Goal: Task Accomplishment & Management: Use online tool/utility

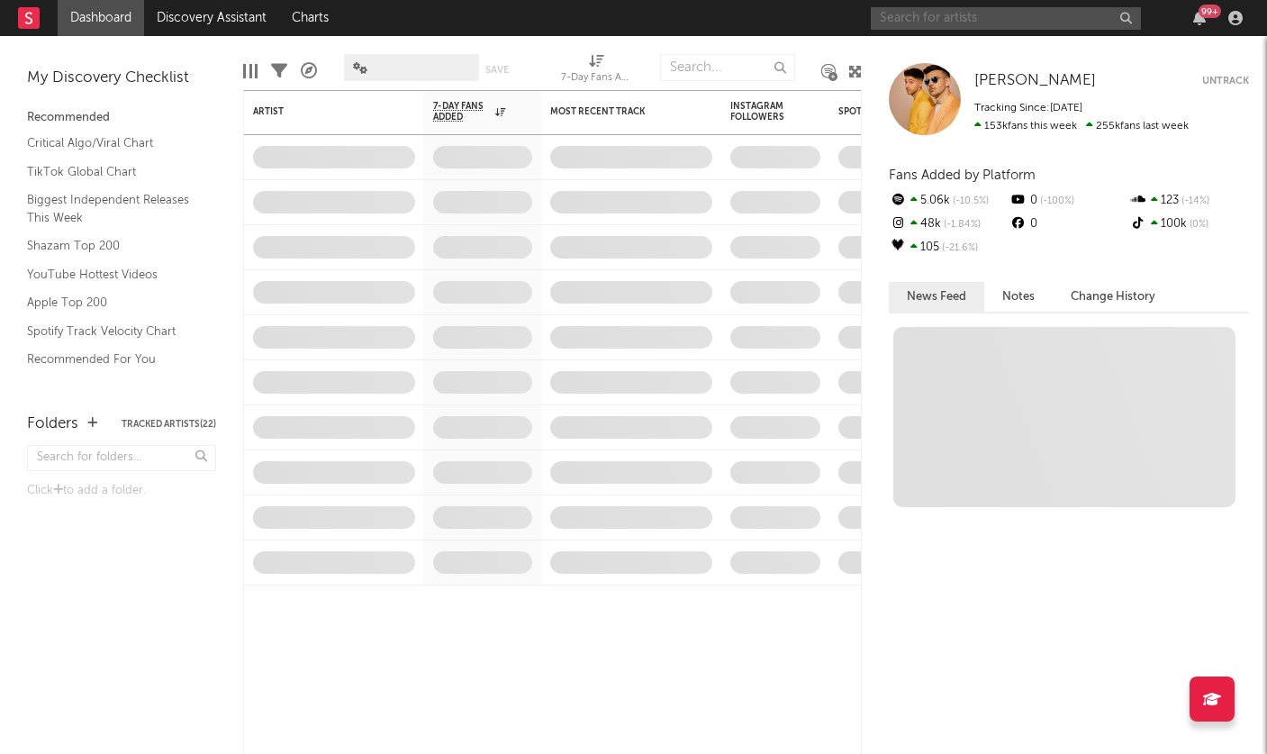
click at [959, 22] on input "text" at bounding box center [1006, 18] width 270 height 23
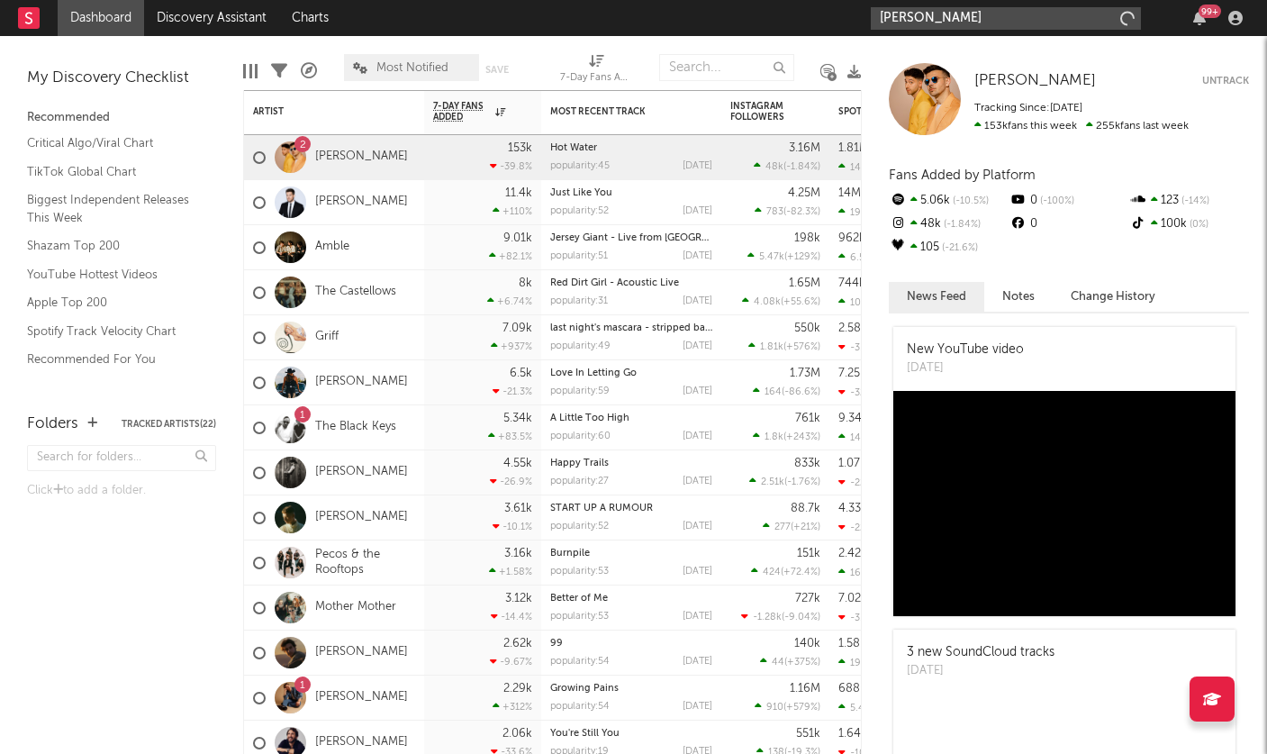
type input "[PERSON_NAME]"
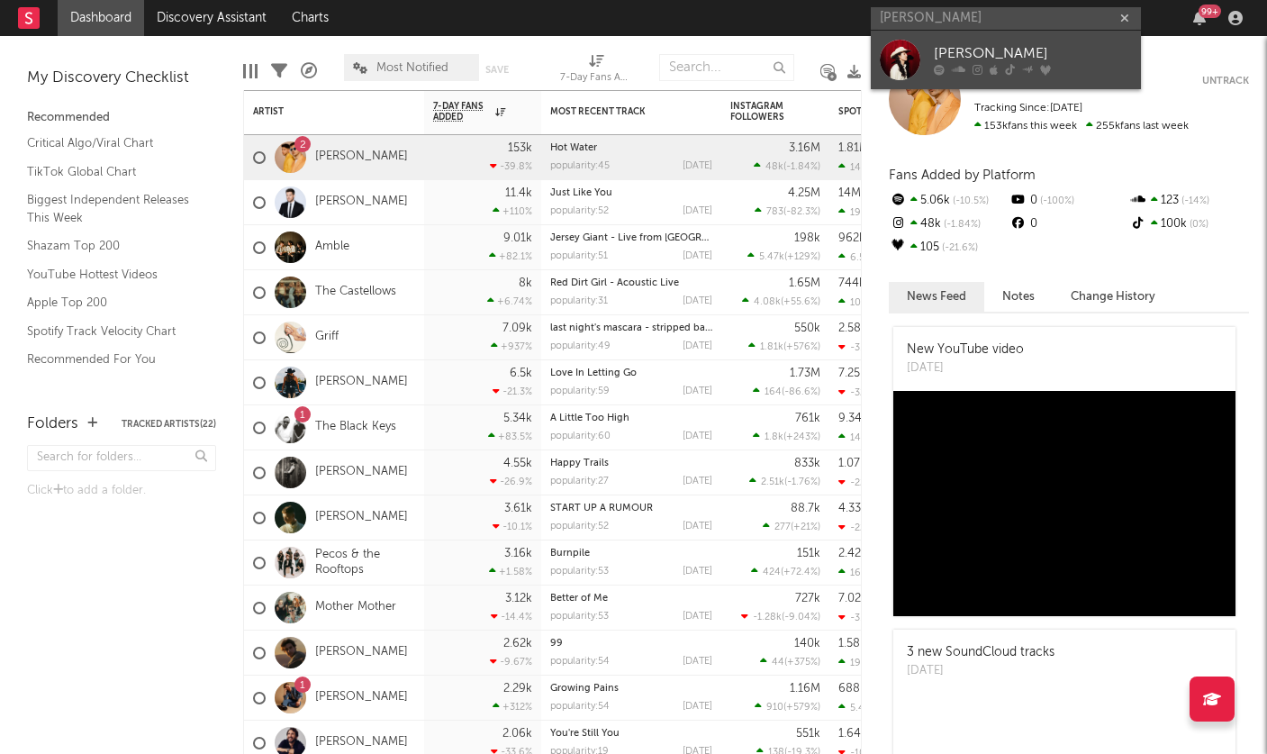
click at [901, 58] on div at bounding box center [900, 60] width 41 height 41
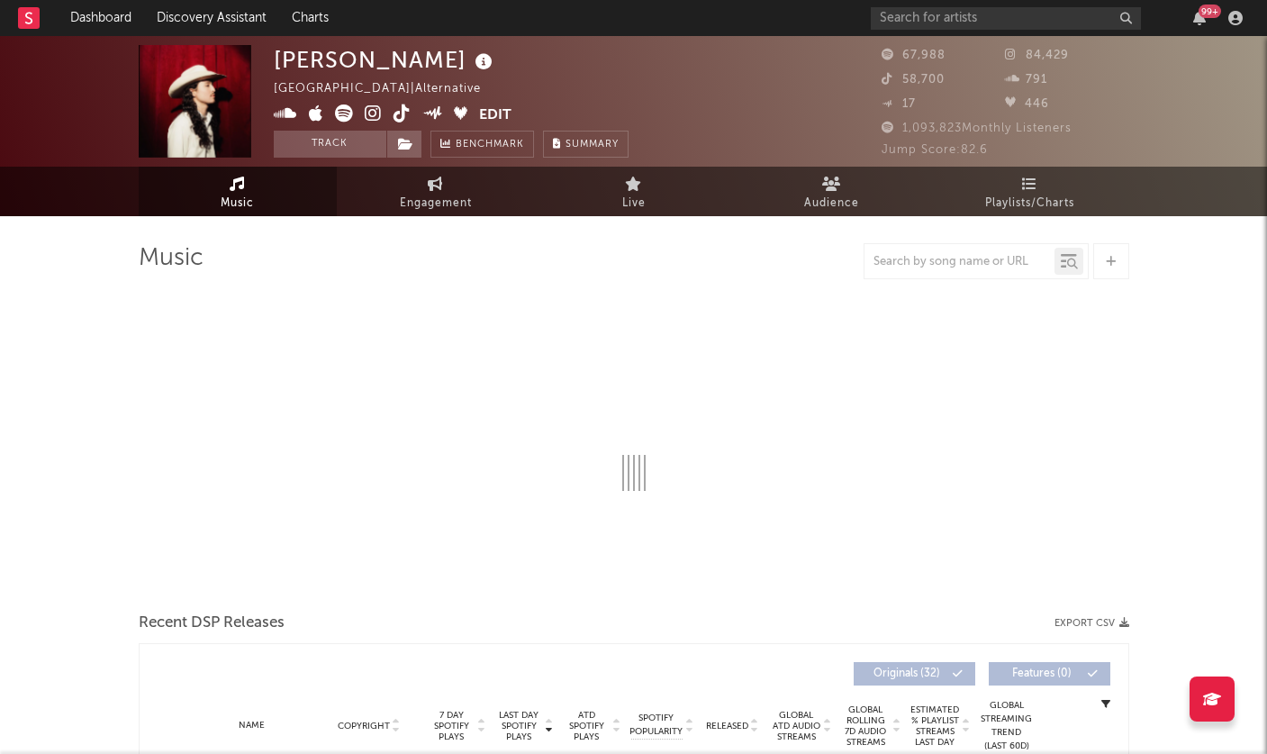
select select "6m"
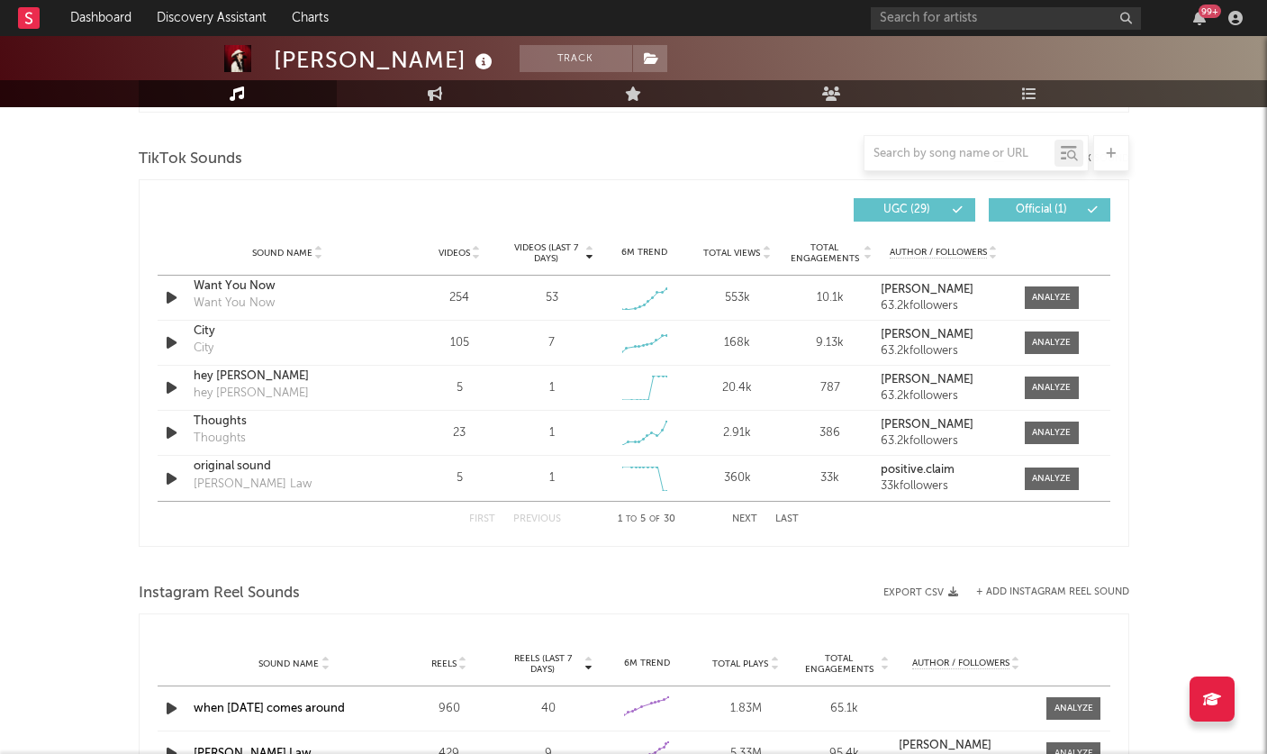
scroll to position [1240, 0]
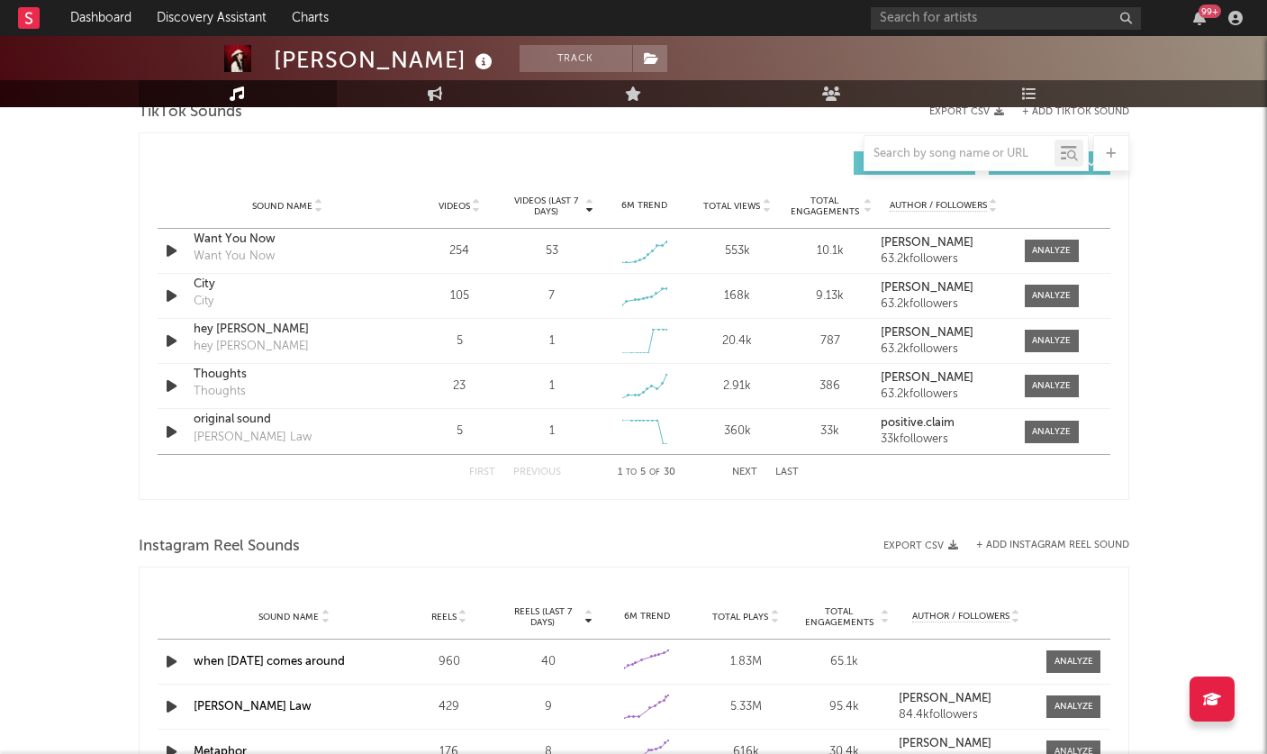
click at [746, 468] on button "Next" at bounding box center [744, 472] width 25 height 10
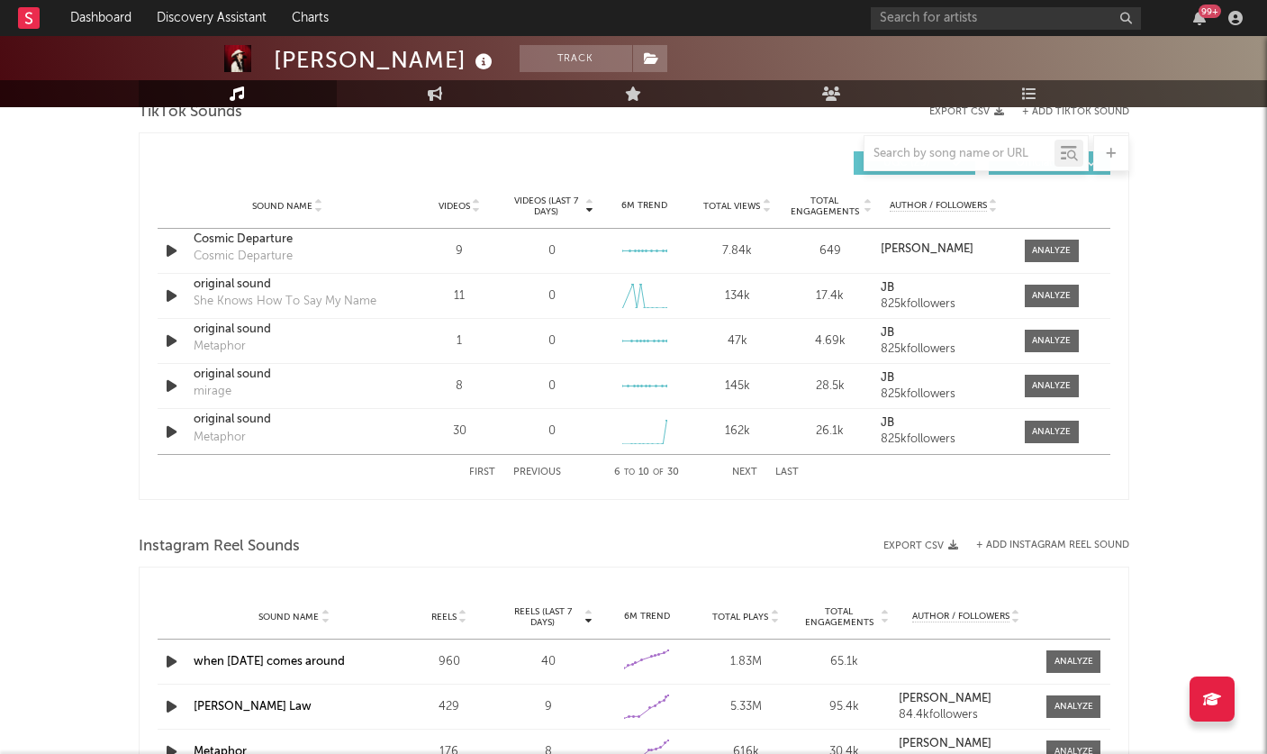
click at [746, 468] on button "Next" at bounding box center [744, 472] width 25 height 10
click at [489, 474] on button "First" at bounding box center [482, 472] width 26 height 10
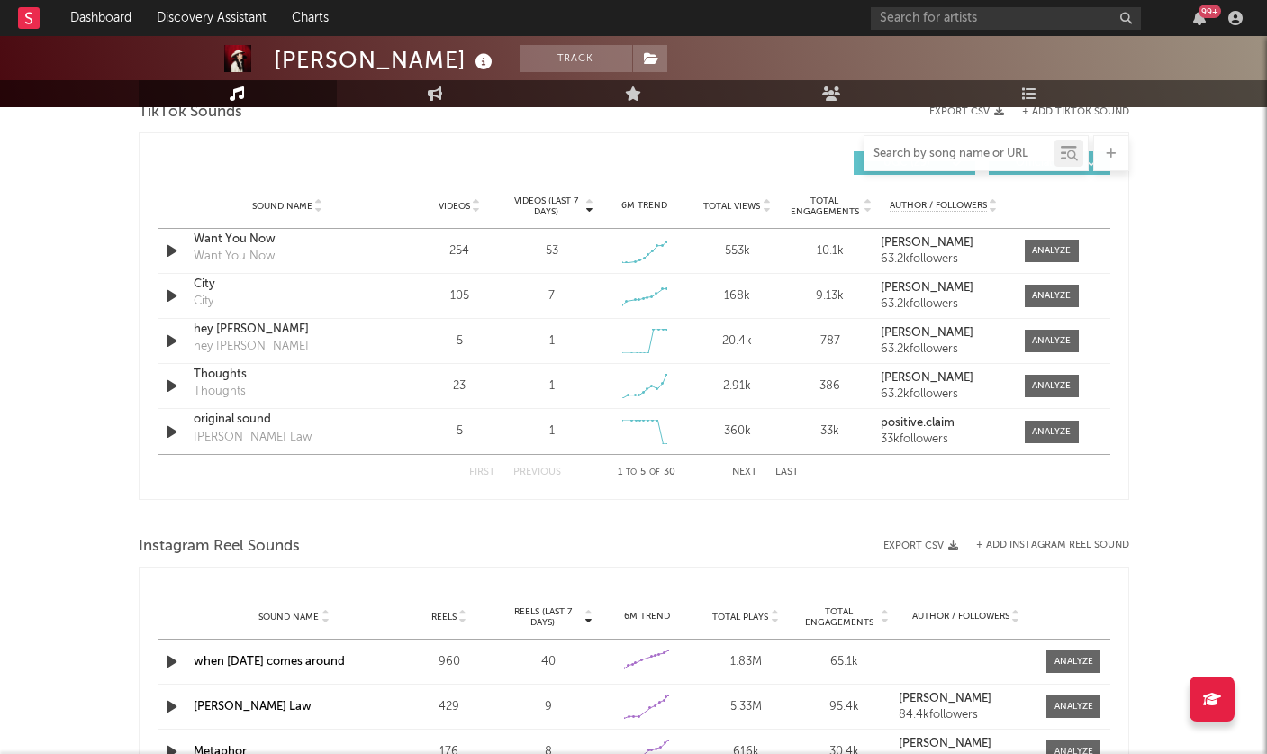
click at [944, 147] on input "text" at bounding box center [959, 154] width 190 height 14
paste input "[URL][DOMAIN_NAME][DATE]"
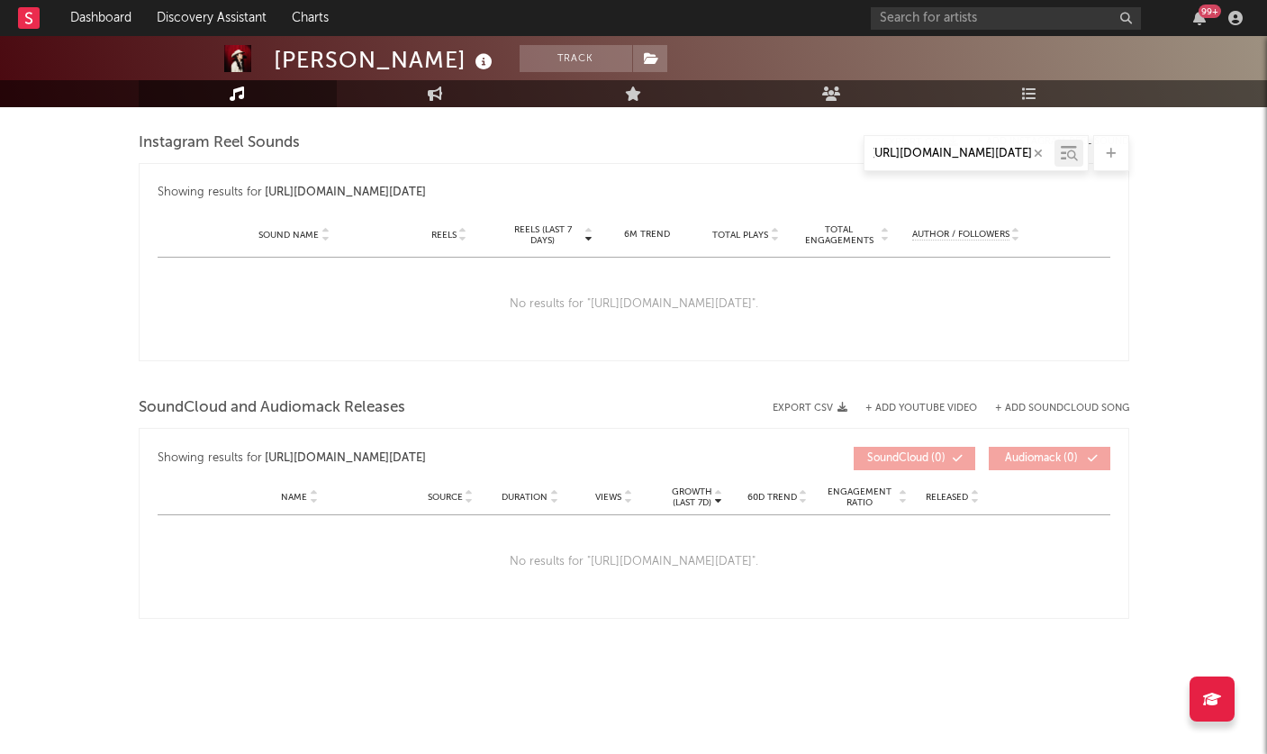
type input "[URL][DOMAIN_NAME][DATE]"
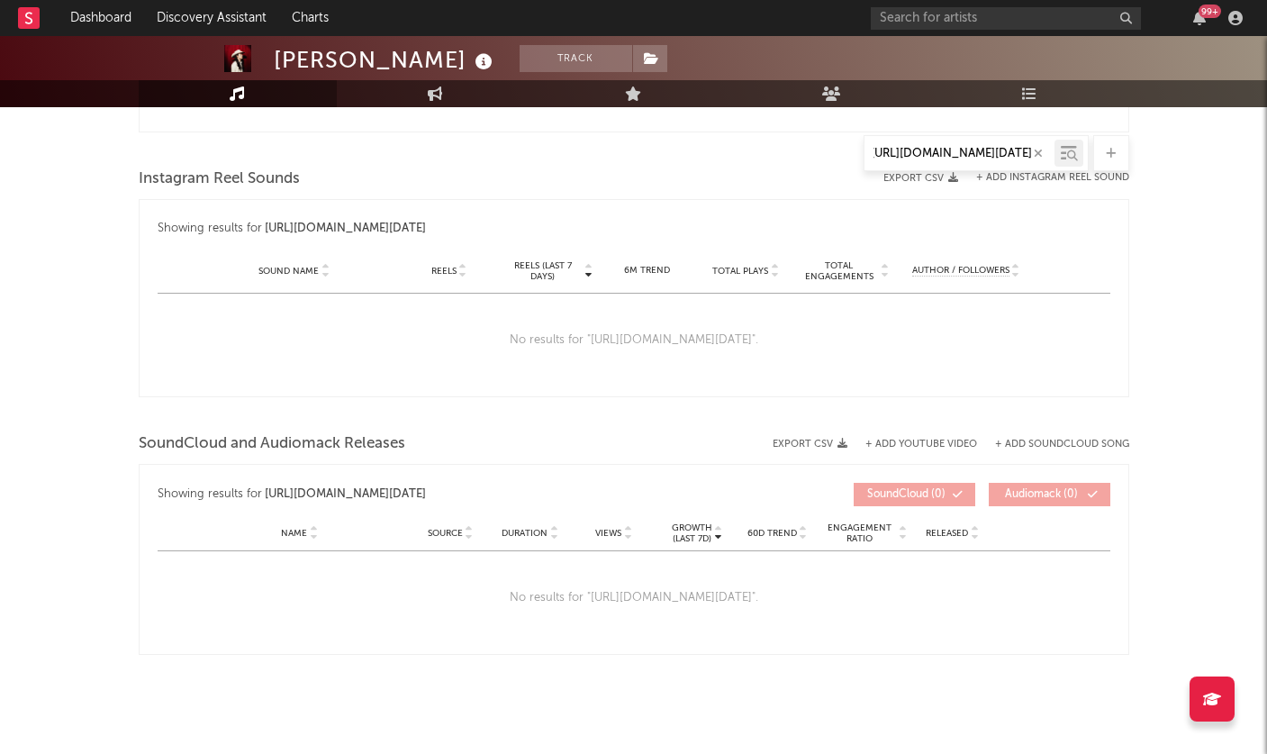
scroll to position [1133, 0]
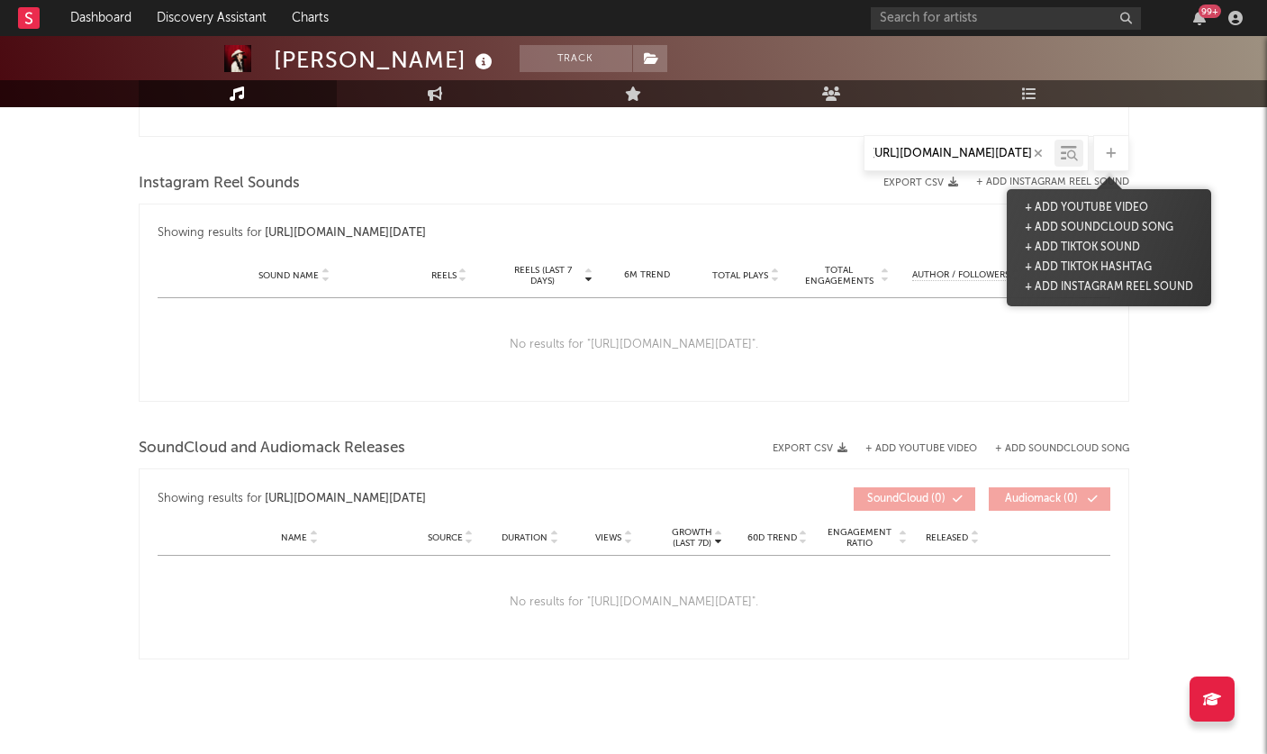
click at [1112, 157] on icon at bounding box center [1111, 154] width 10 height 12
drag, startPoint x: 1067, startPoint y: 203, endPoint x: 837, endPoint y: 188, distance: 230.1
click at [1078, 239] on button "+ Add TikTok Sound" at bounding box center [1082, 248] width 124 height 20
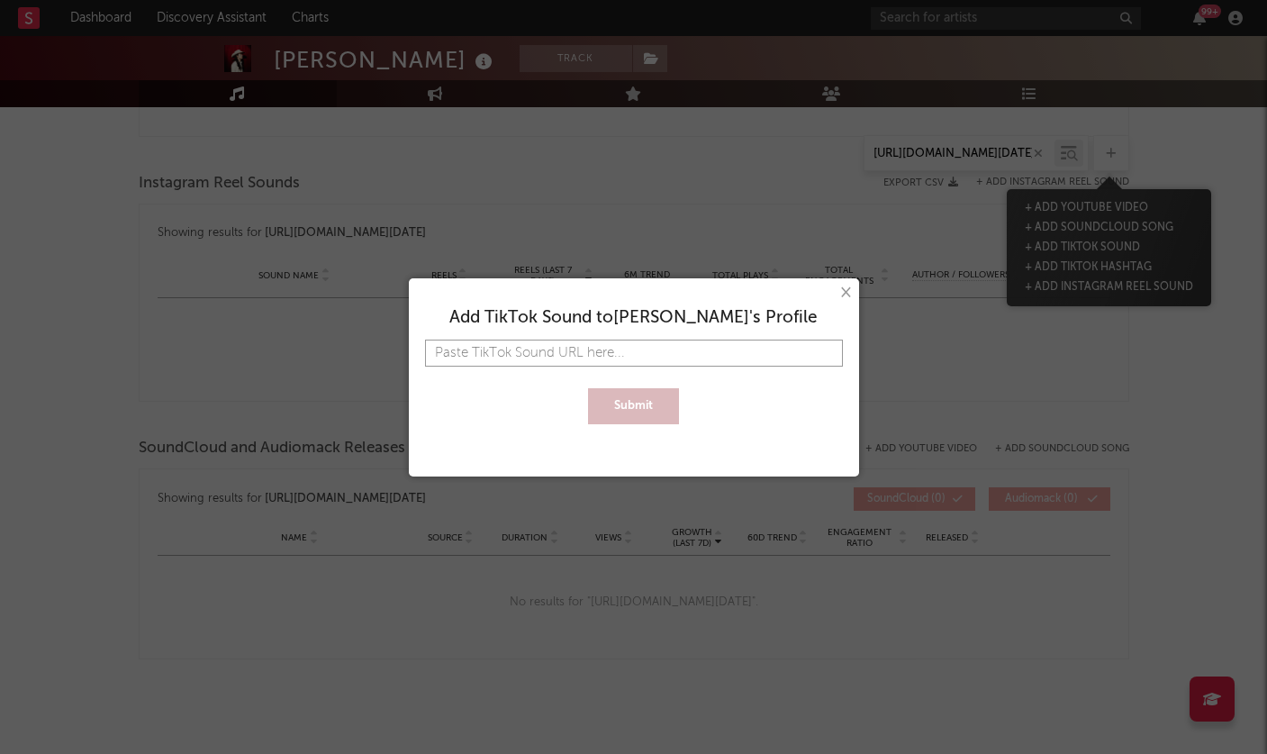
click at [666, 351] on input "text" at bounding box center [634, 352] width 418 height 27
paste input "[URL][DOMAIN_NAME][DATE]"
type input "[URL][DOMAIN_NAME][DATE]"
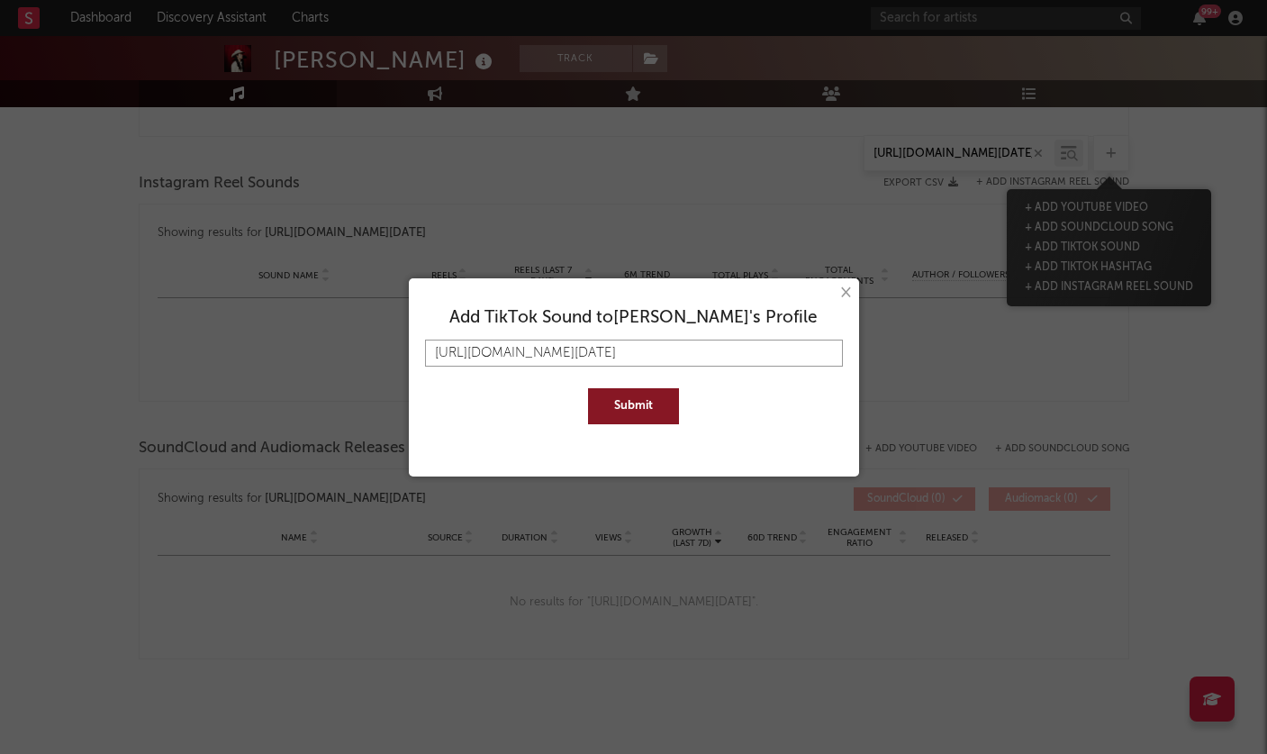
type input "[URL][DOMAIN_NAME][DATE]"
click at [640, 418] on button "Submit" at bounding box center [633, 406] width 91 height 36
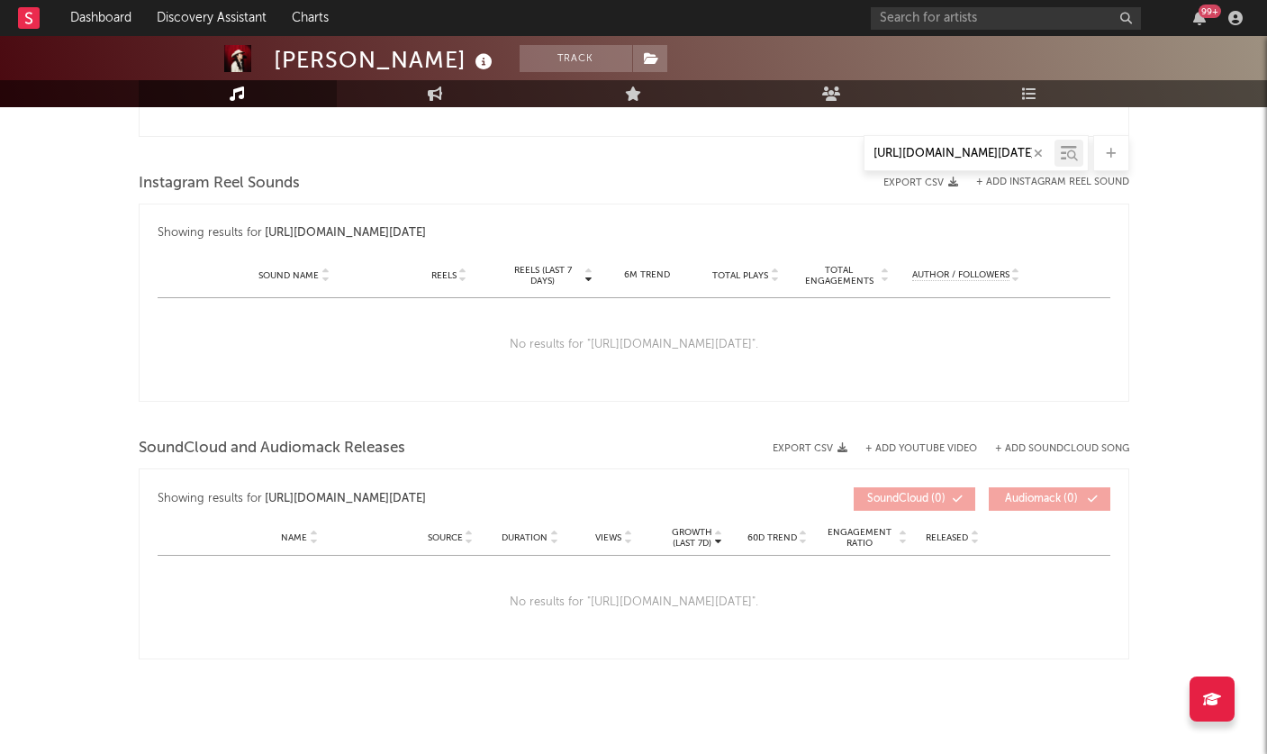
click at [975, 212] on div "Showing results for https://www.tiktok.com/music/when-sunday-comes-around-71038…" at bounding box center [634, 302] width 990 height 198
click at [1038, 152] on icon "button" at bounding box center [1038, 154] width 9 height 12
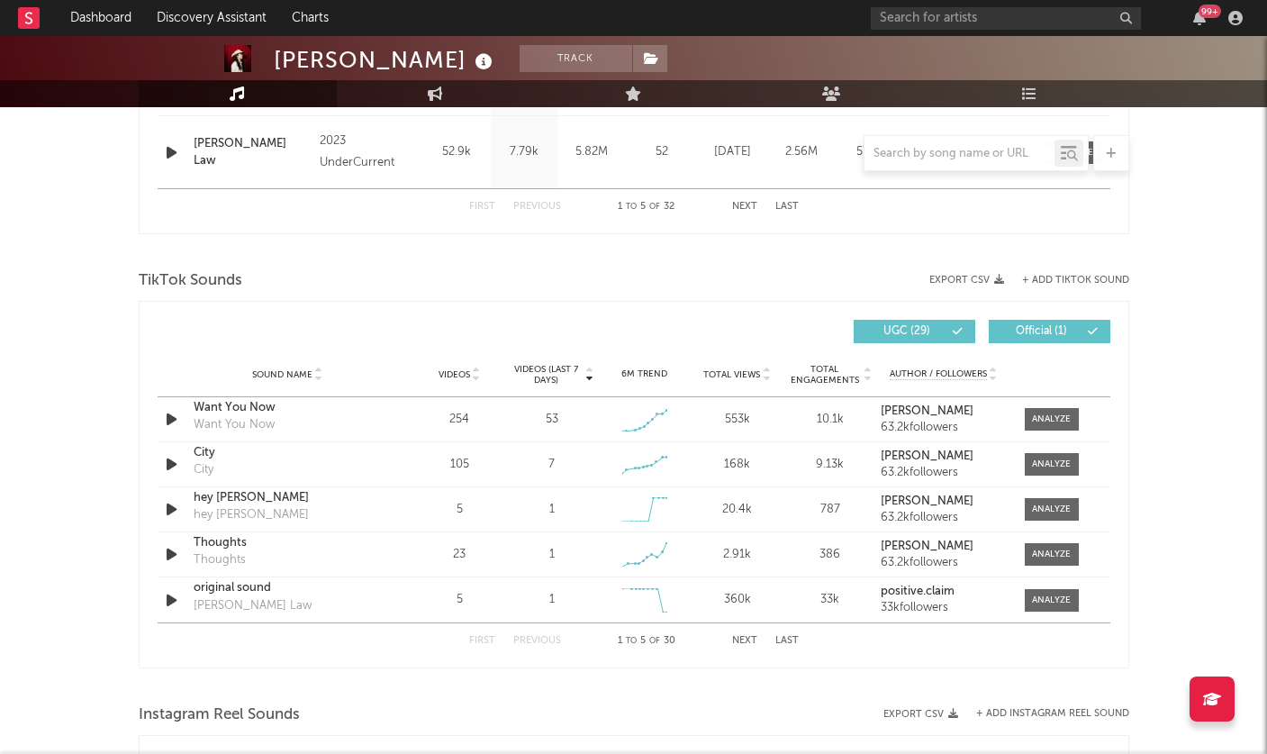
scroll to position [1119, 0]
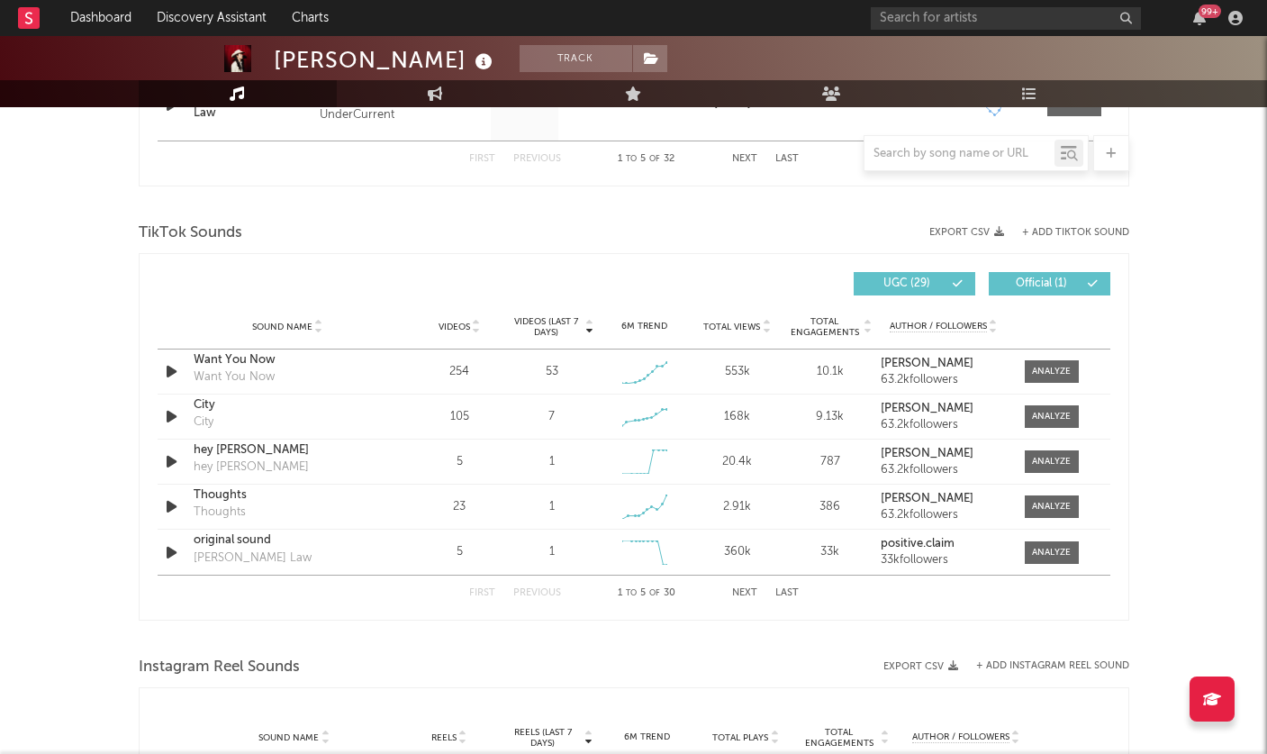
click at [747, 591] on button "Next" at bounding box center [744, 593] width 25 height 10
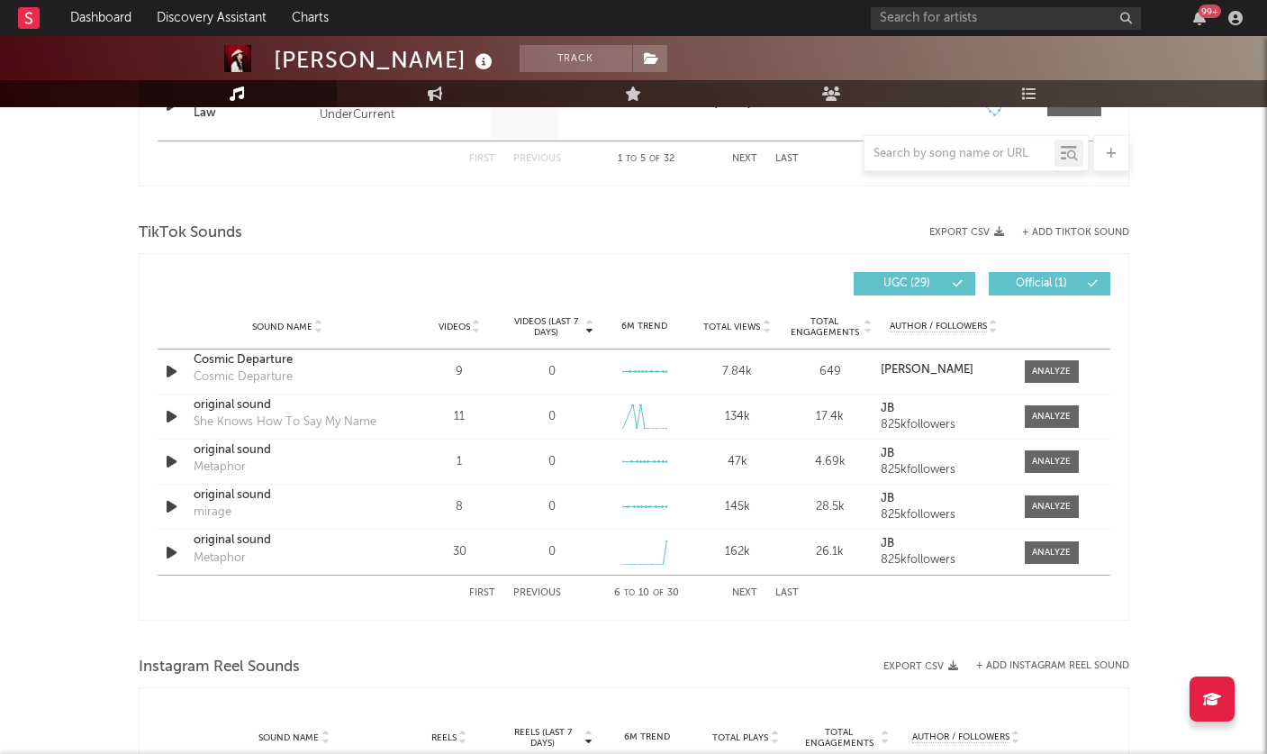
click at [481, 594] on button "First" at bounding box center [482, 593] width 26 height 10
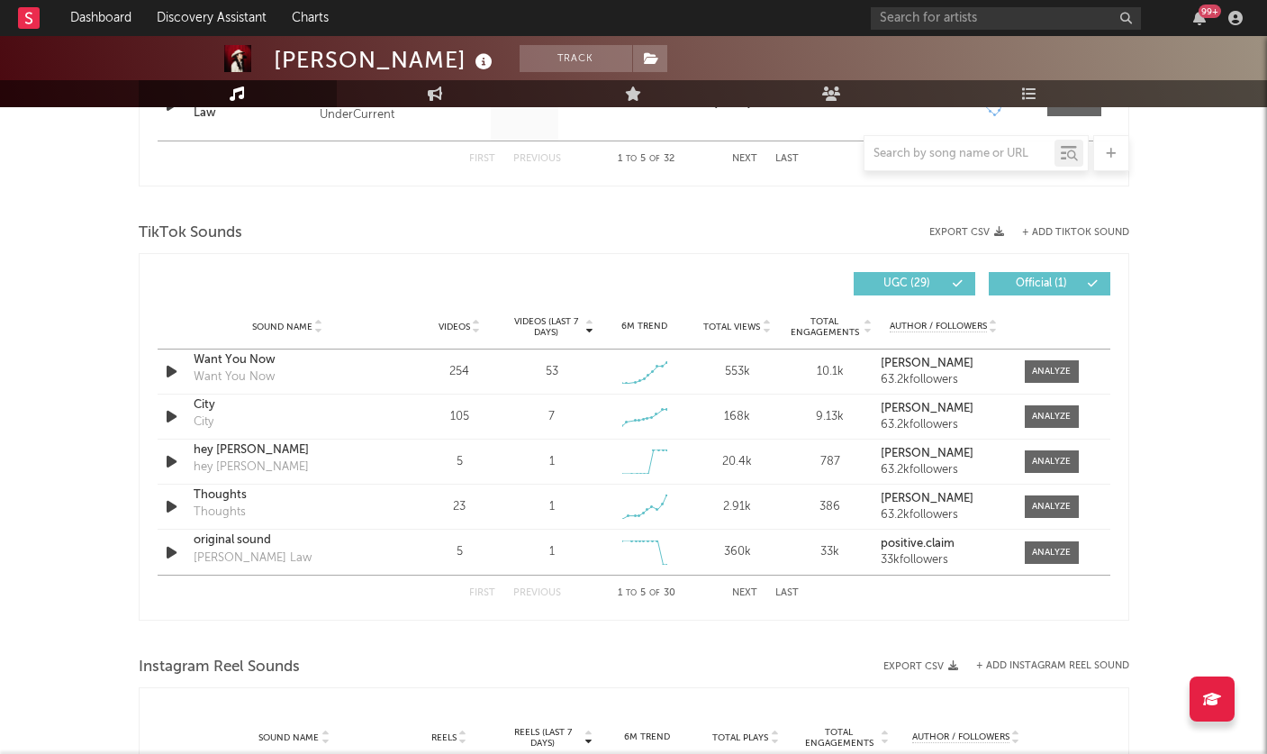
click at [1092, 250] on div "TikTok Sounds Export CSV + Add TikTok Sound Videos (last 7 days) Sound Name Vid…" at bounding box center [634, 419] width 990 height 402
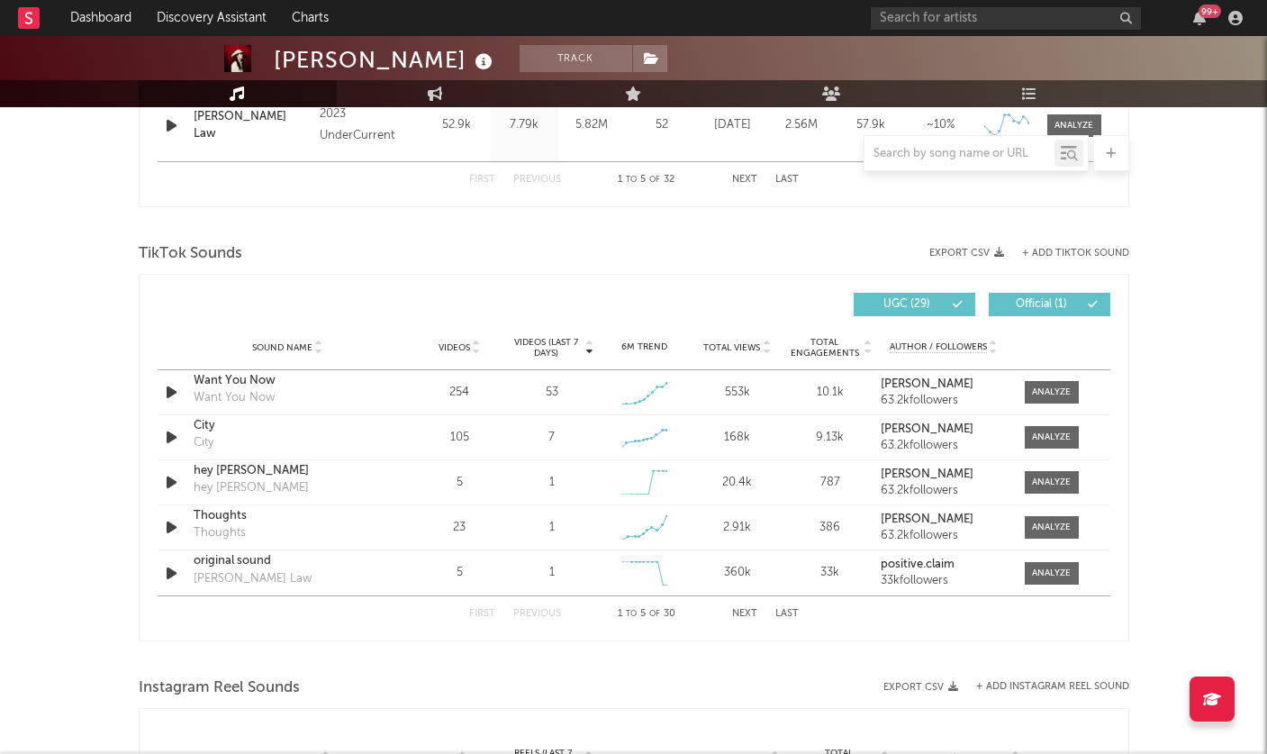
scroll to position [1094, 0]
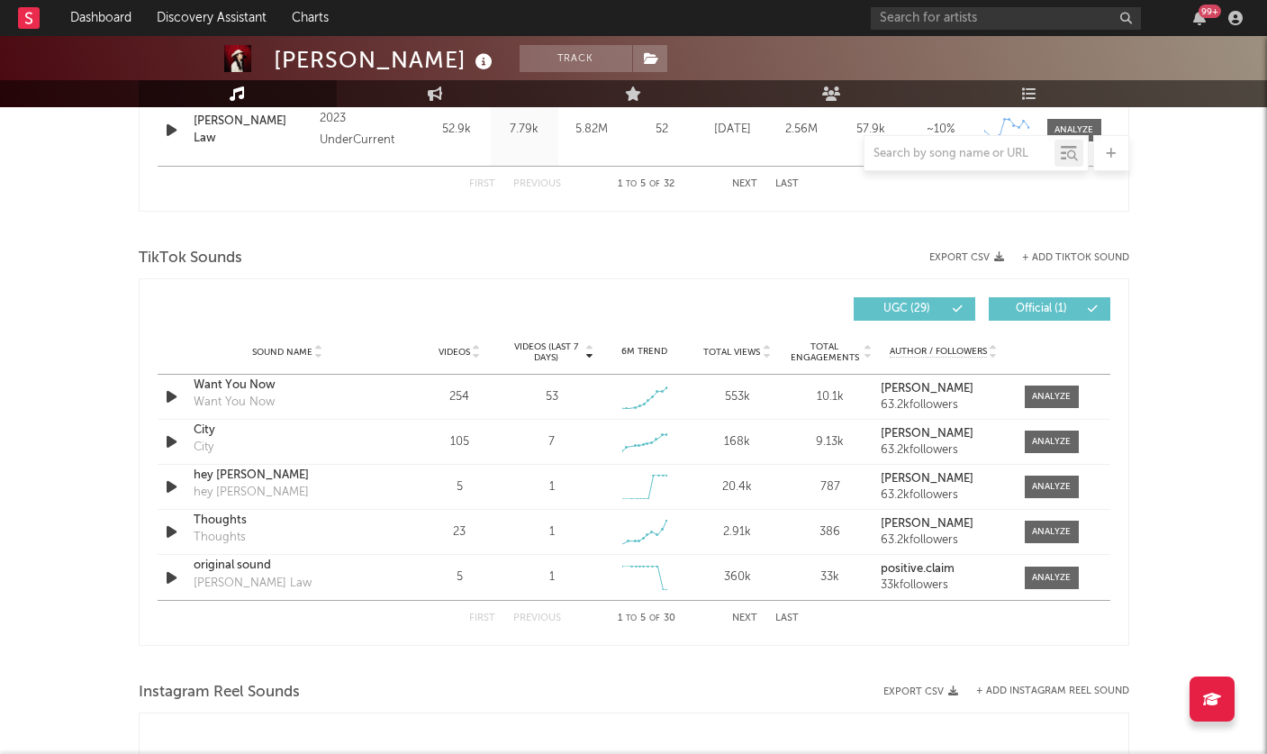
click at [1061, 253] on button "+ Add TikTok Sound" at bounding box center [1075, 258] width 107 height 10
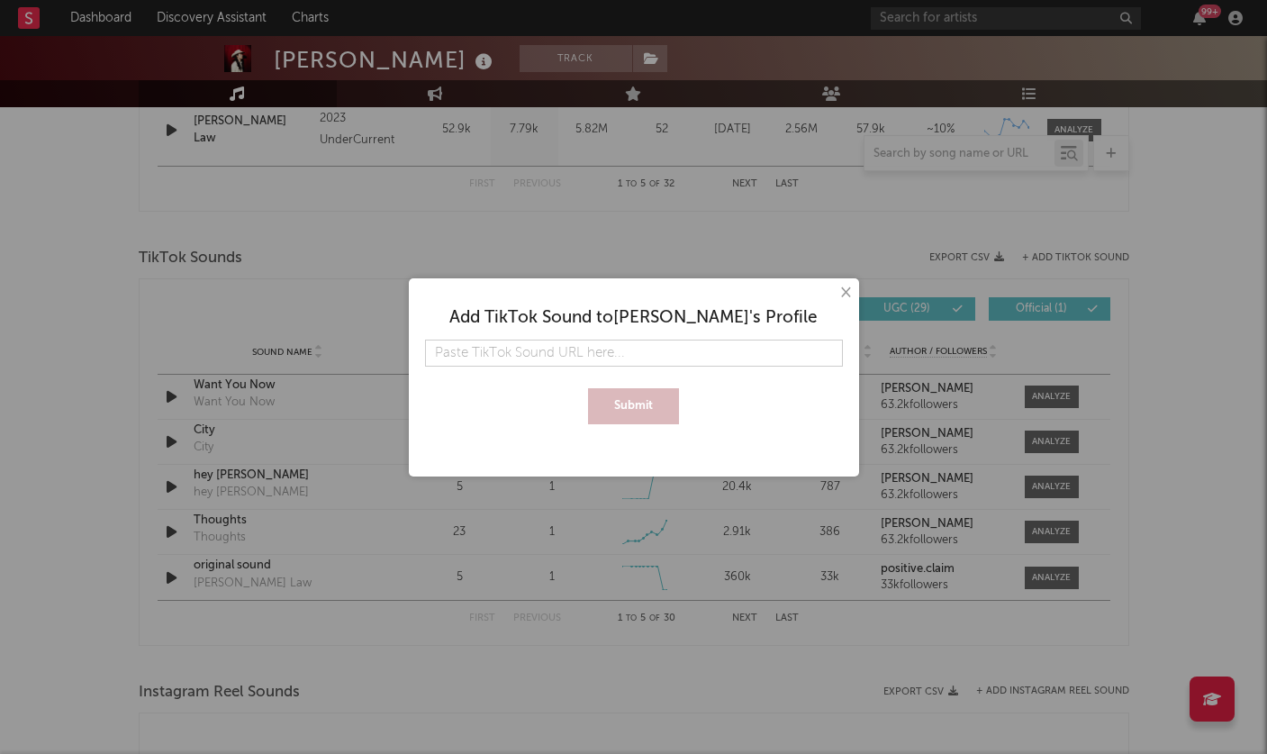
click at [767, 356] on input "text" at bounding box center [634, 352] width 418 height 27
type input "[URL][DOMAIN_NAME][DATE]"
click at [656, 401] on button "Submit" at bounding box center [633, 406] width 91 height 36
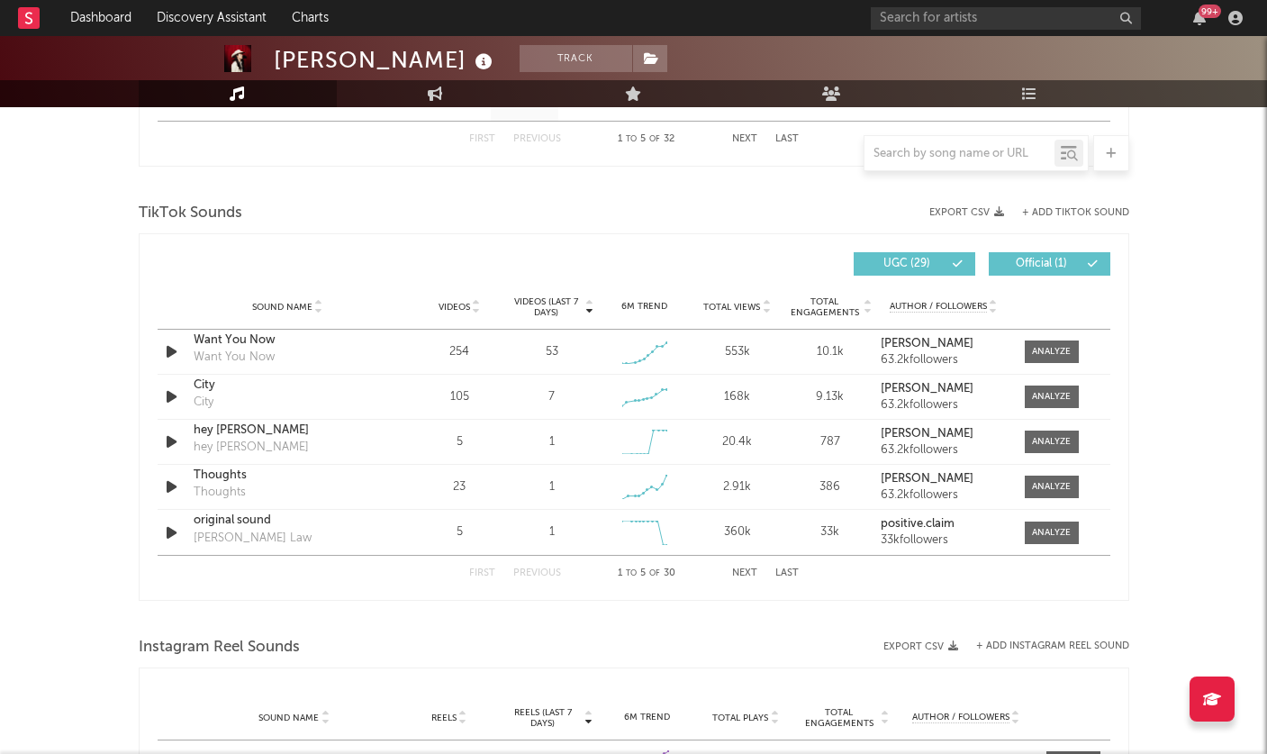
select select "6m"
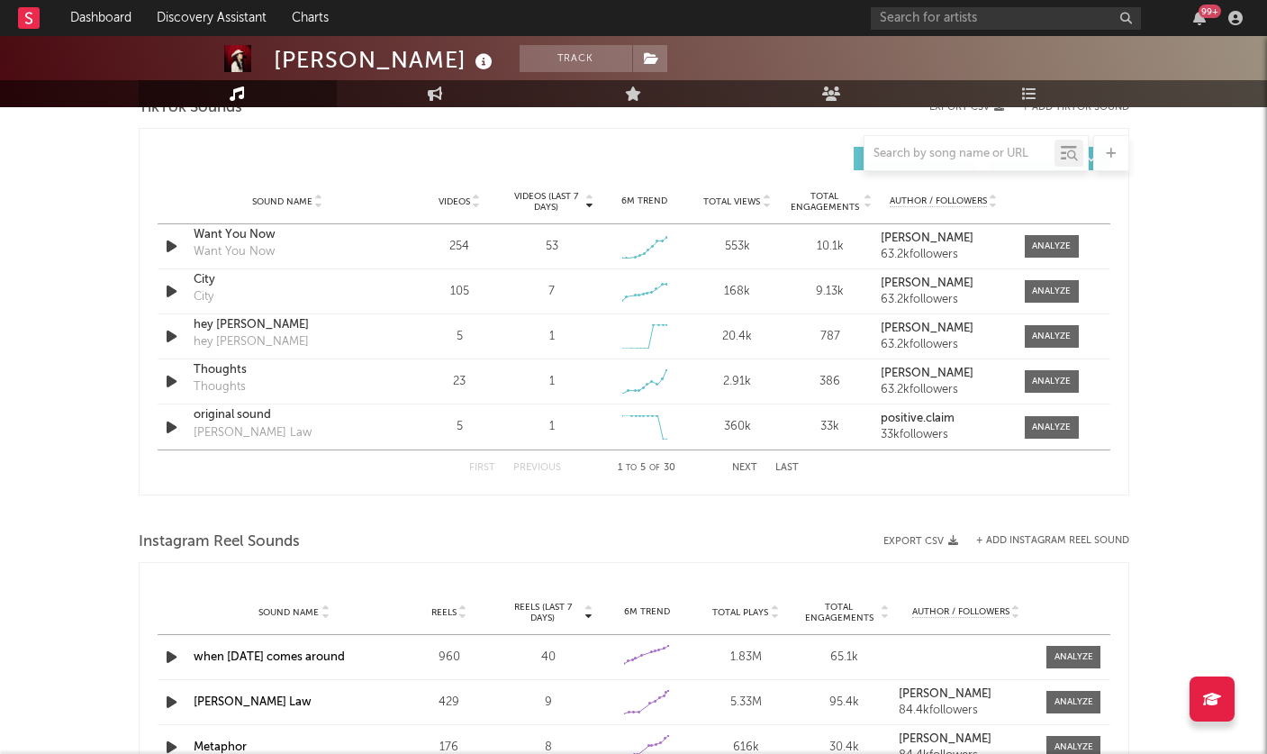
scroll to position [1242, 0]
click at [740, 465] on button "Next" at bounding box center [744, 470] width 25 height 10
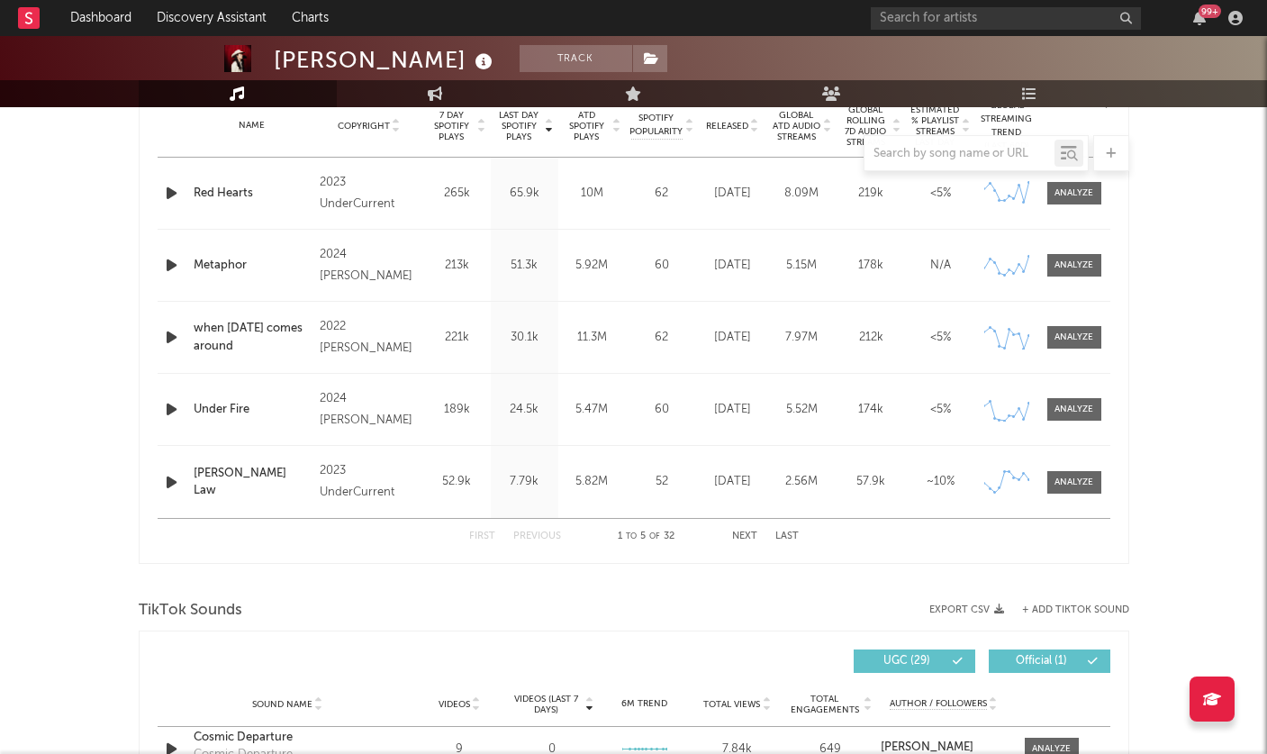
scroll to position [717, 0]
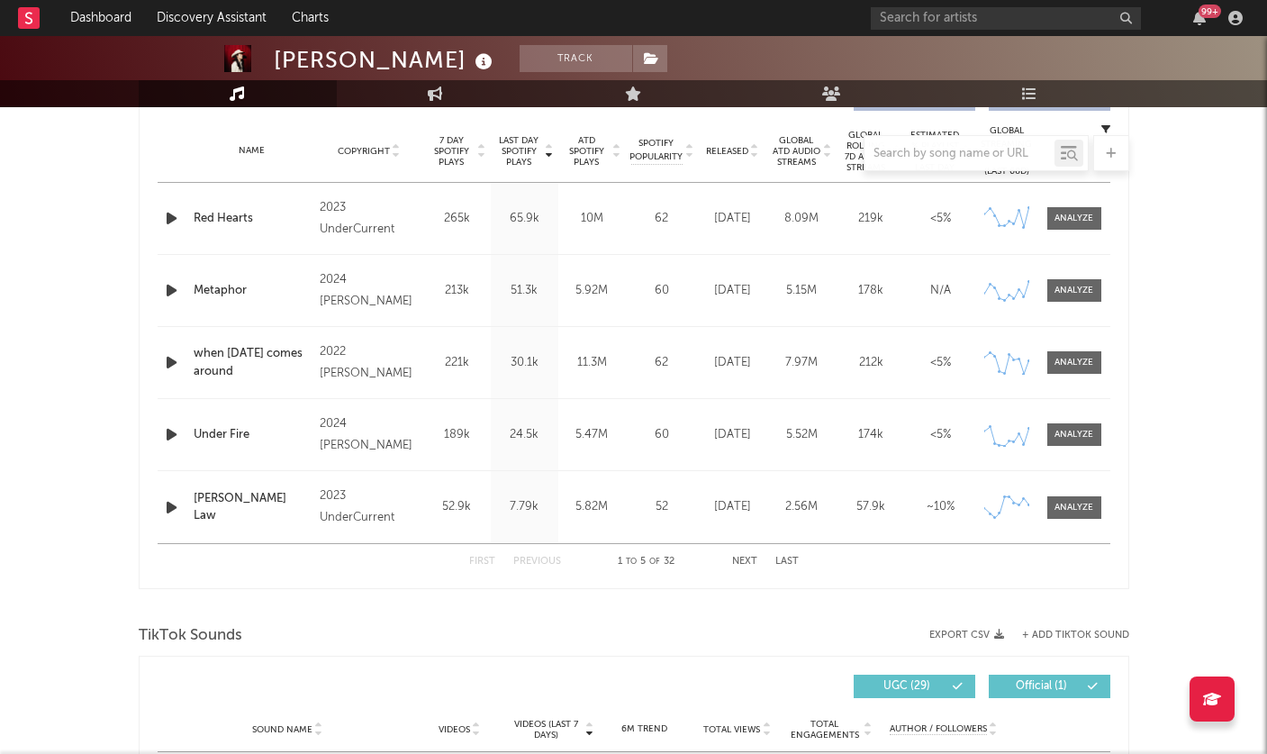
click at [416, 360] on div "2022 [PERSON_NAME]" at bounding box center [369, 362] width 98 height 43
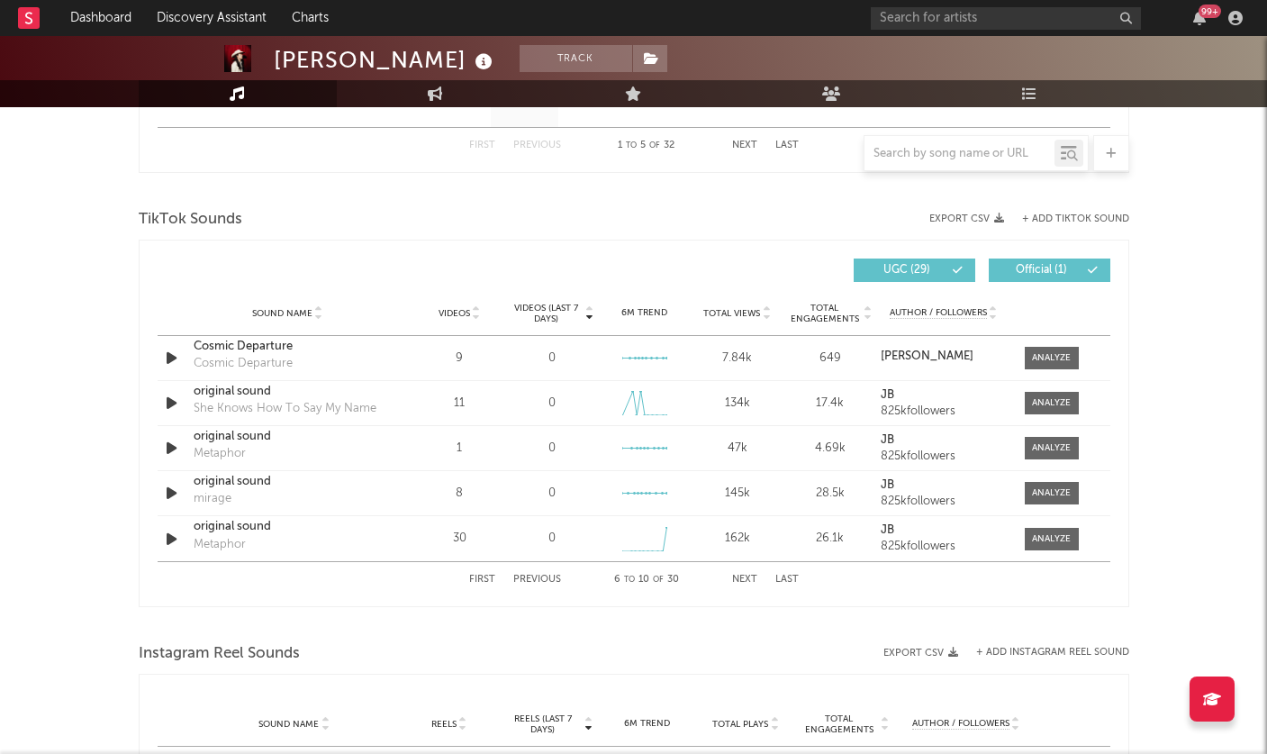
scroll to position [1134, 0]
click at [481, 572] on div "First Previous 6 to 10 of 30 Next Last" at bounding box center [634, 578] width 330 height 35
click at [481, 577] on button "First" at bounding box center [482, 579] width 26 height 10
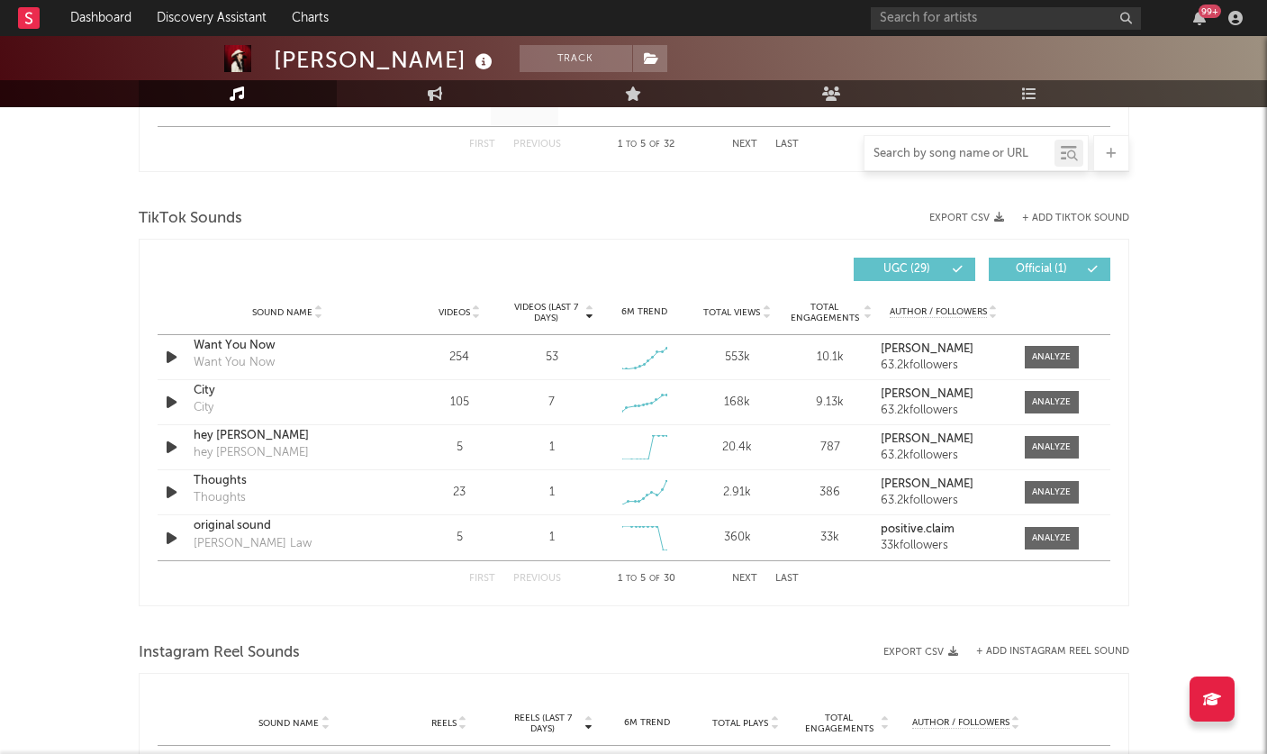
click at [971, 158] on input "text" at bounding box center [959, 154] width 190 height 14
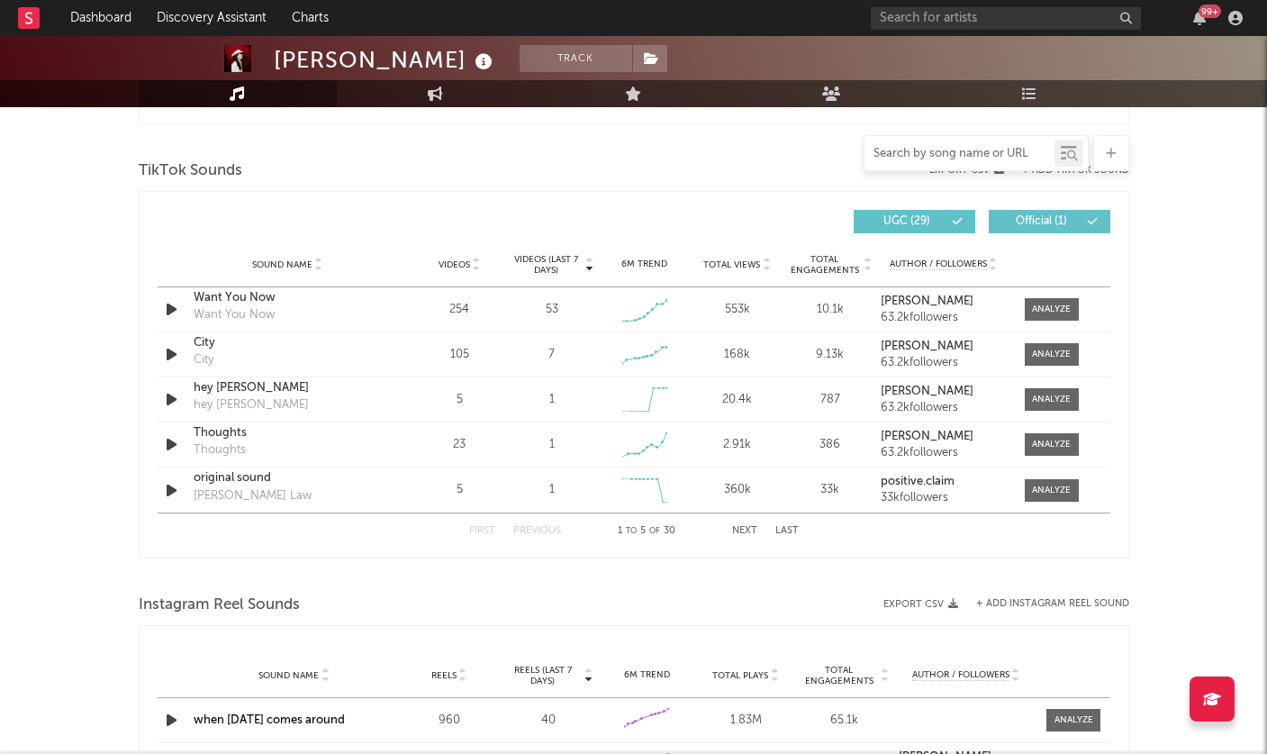
scroll to position [1183, 0]
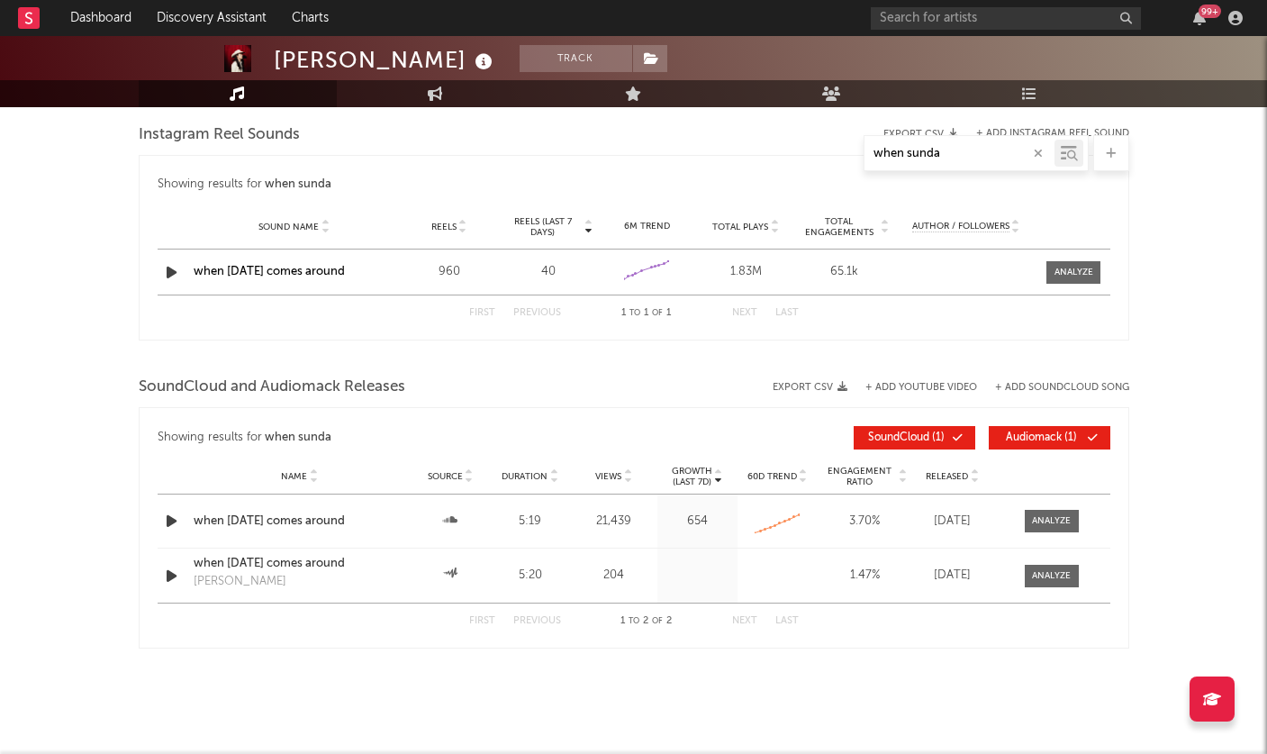
type input "when sunday"
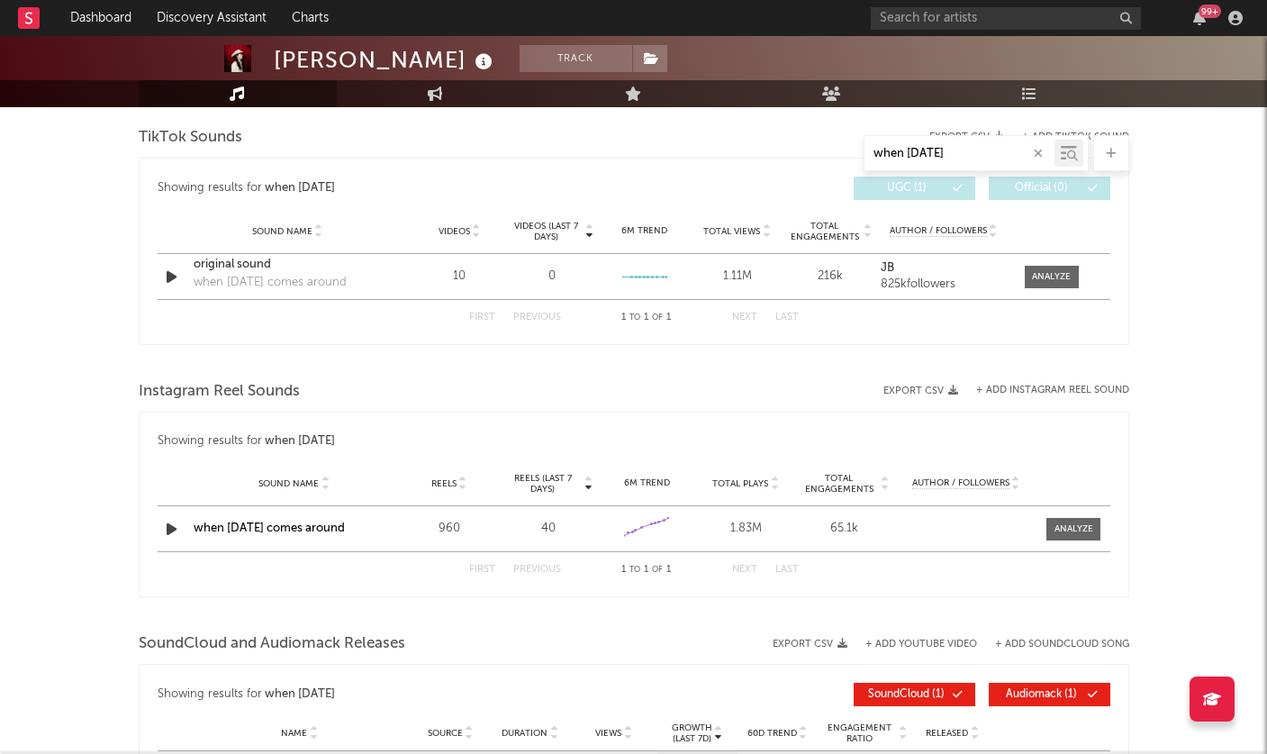
scroll to position [915, 0]
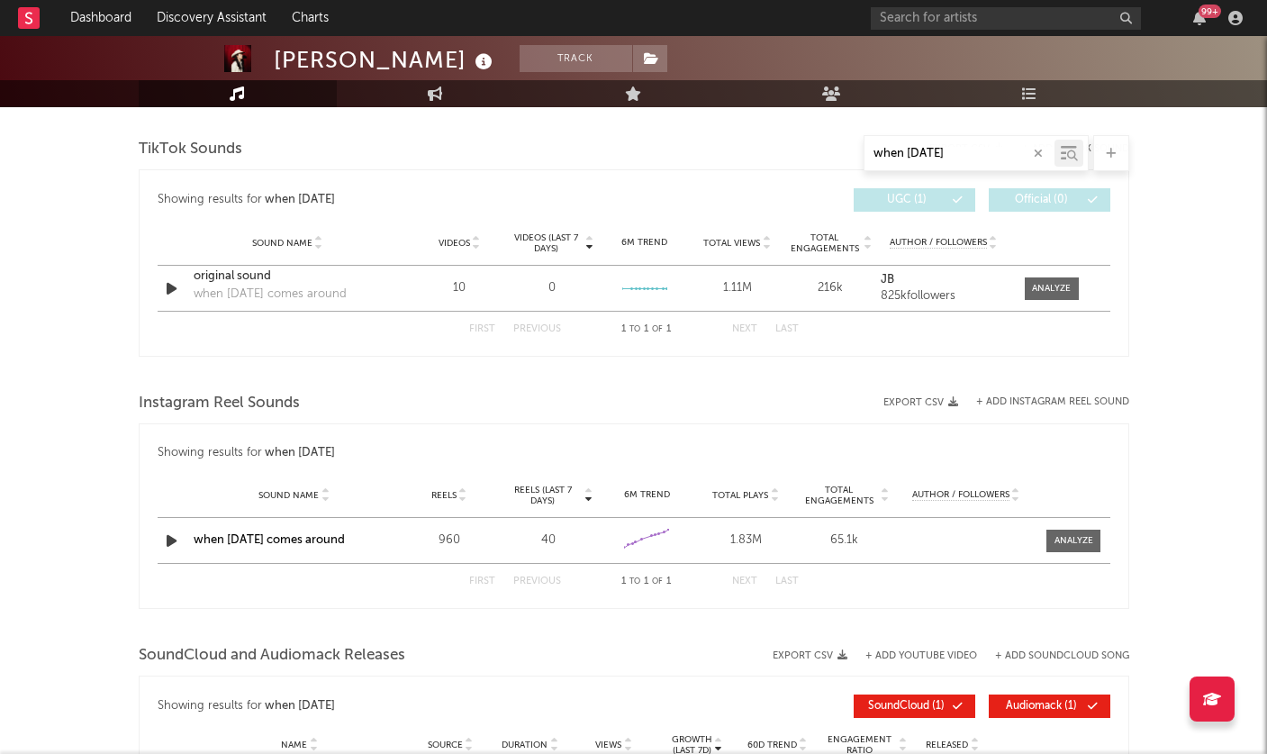
click at [1036, 156] on icon "button" at bounding box center [1038, 154] width 9 height 12
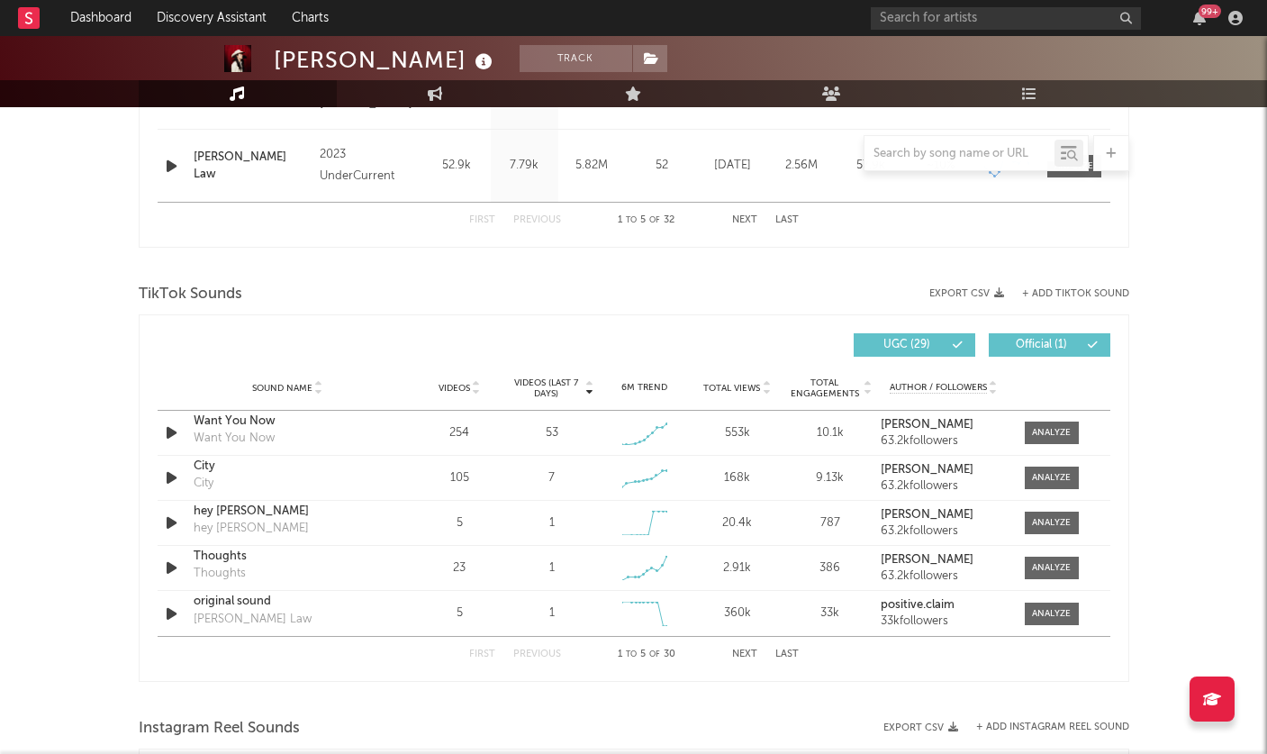
click at [1130, 226] on div "Marlon Funaki Track United States | Alternative Edit Track Benchmark Summary 67…" at bounding box center [633, 337] width 1267 height 2719
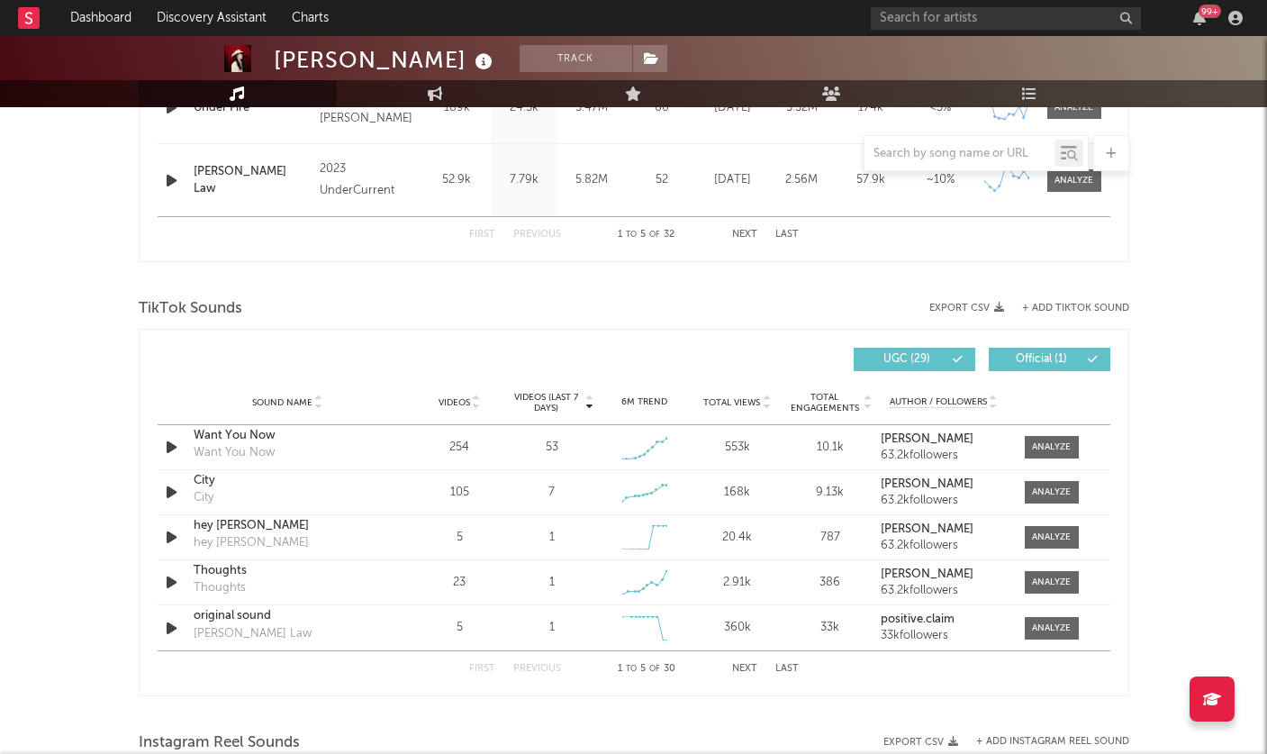
scroll to position [1043, 0]
click at [1085, 306] on button "+ Add TikTok Sound" at bounding box center [1075, 309] width 107 height 10
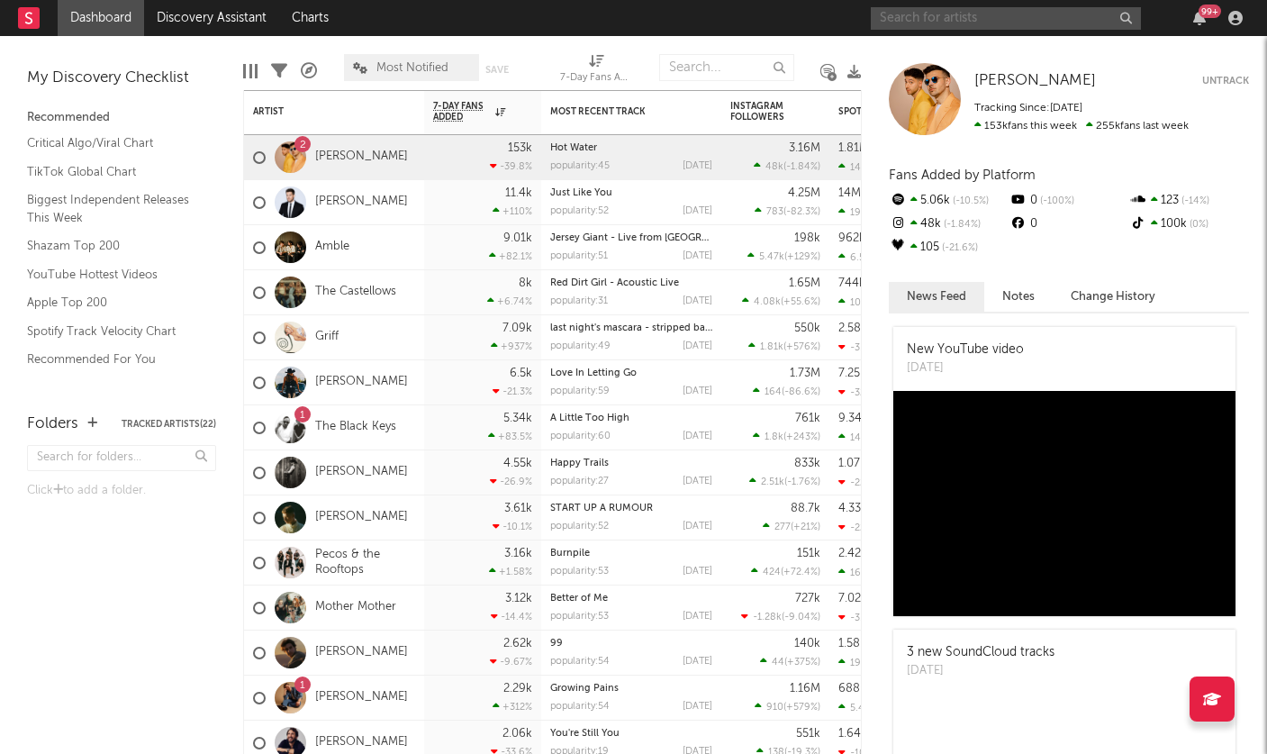
click at [955, 20] on input "text" at bounding box center [1006, 18] width 270 height 23
type input "[PERSON_NAME]"
click at [992, 3] on div "[PERSON_NAME] 99 +" at bounding box center [1060, 18] width 378 height 36
click at [994, 12] on input "[PERSON_NAME]" at bounding box center [1006, 18] width 270 height 23
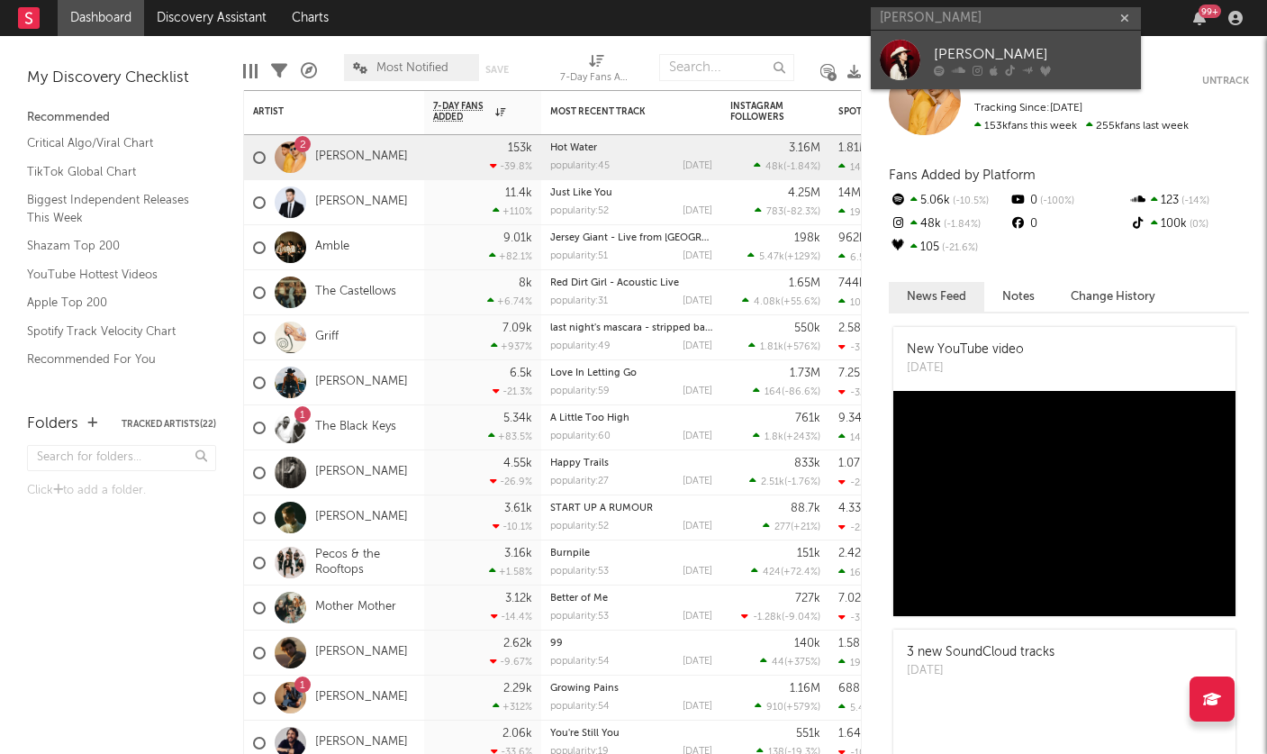
click at [984, 50] on div "[PERSON_NAME]" at bounding box center [1033, 54] width 198 height 22
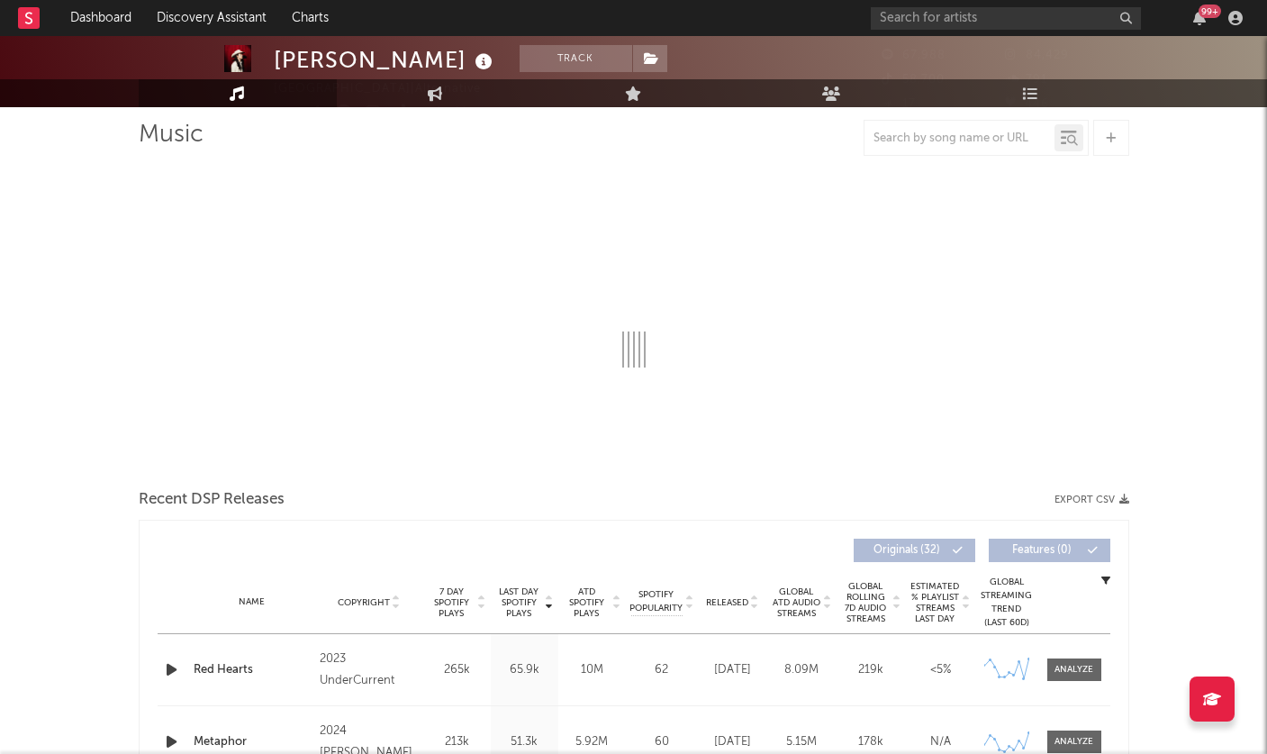
select select "6m"
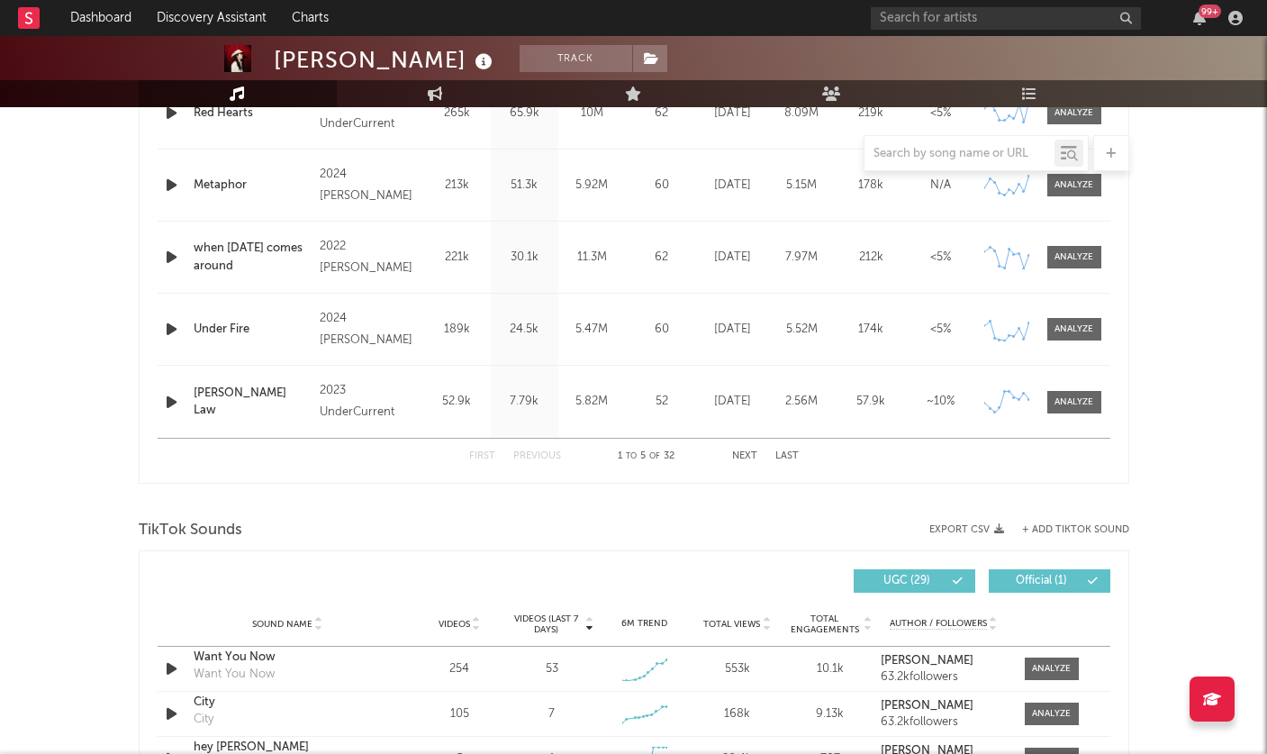
scroll to position [1107, 0]
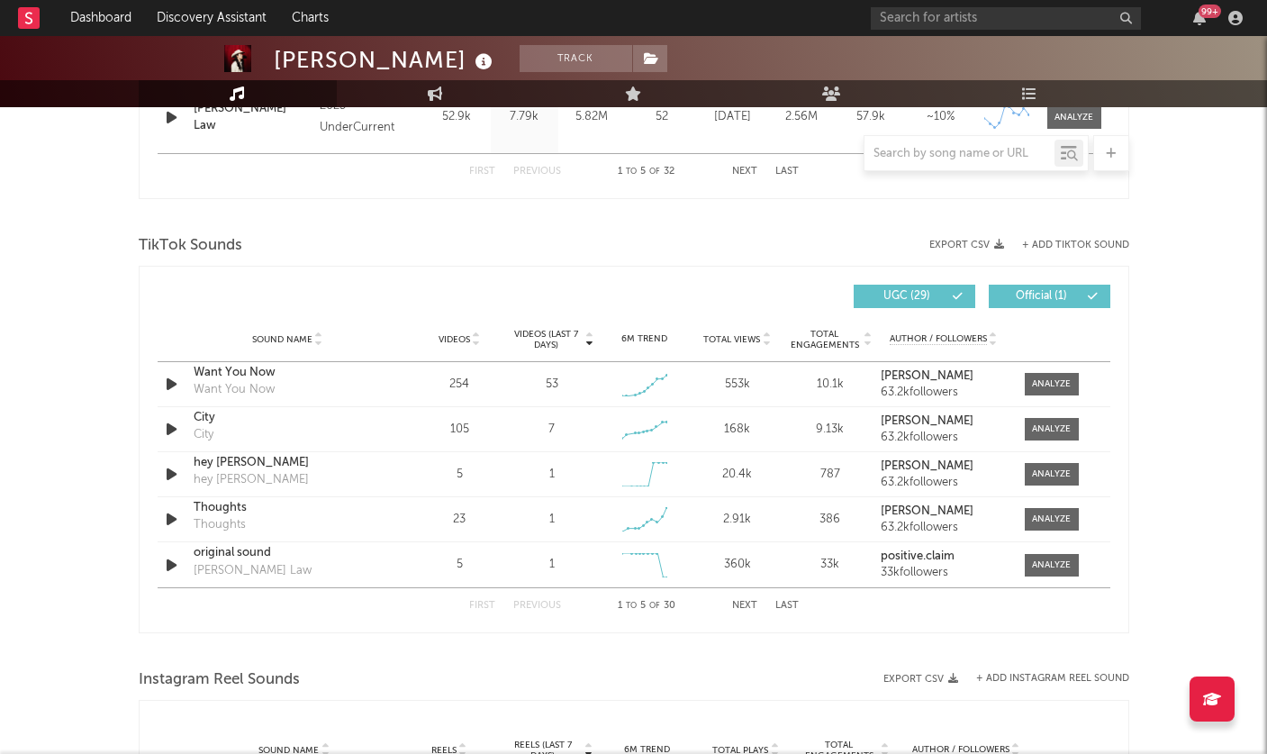
click at [1068, 234] on div "TikTok Sounds" at bounding box center [634, 245] width 990 height 31
click at [1066, 240] on button "+ Add TikTok Sound" at bounding box center [1075, 245] width 107 height 10
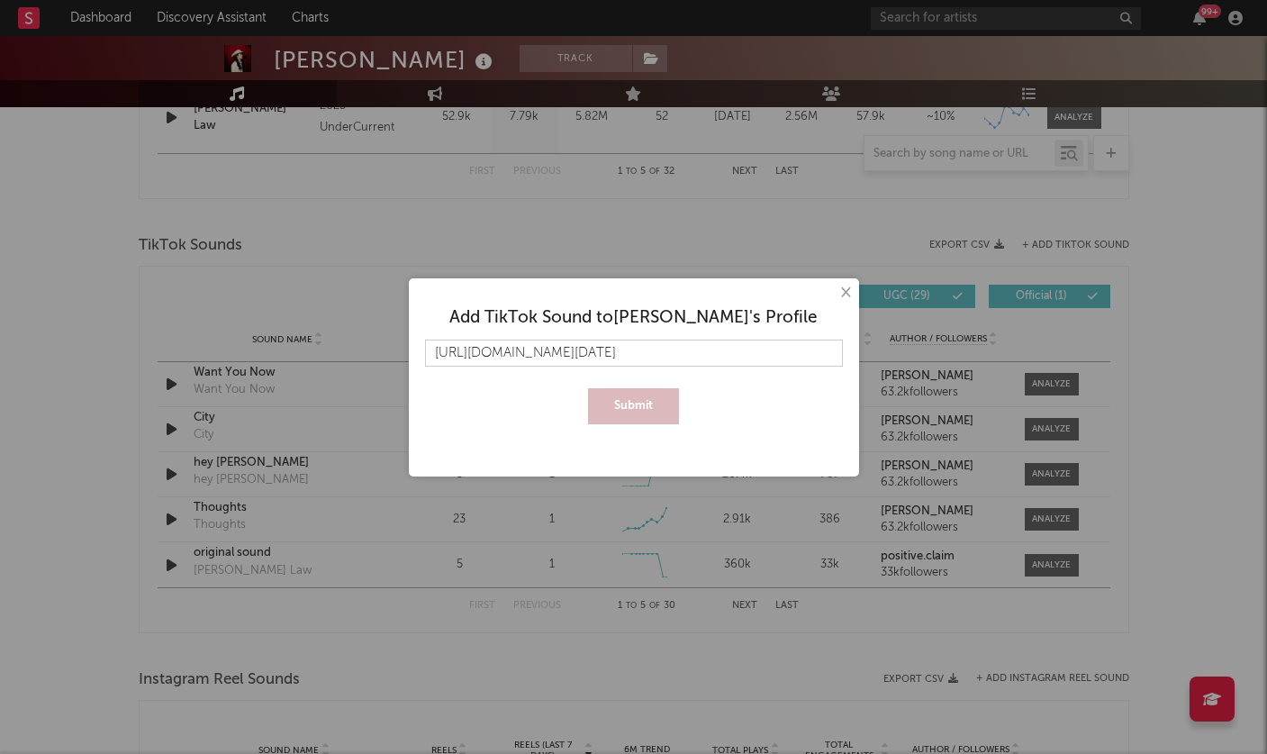
scroll to position [0, 122]
type input "[URL][DOMAIN_NAME][DATE]"
click at [661, 400] on button "Submit" at bounding box center [633, 406] width 91 height 36
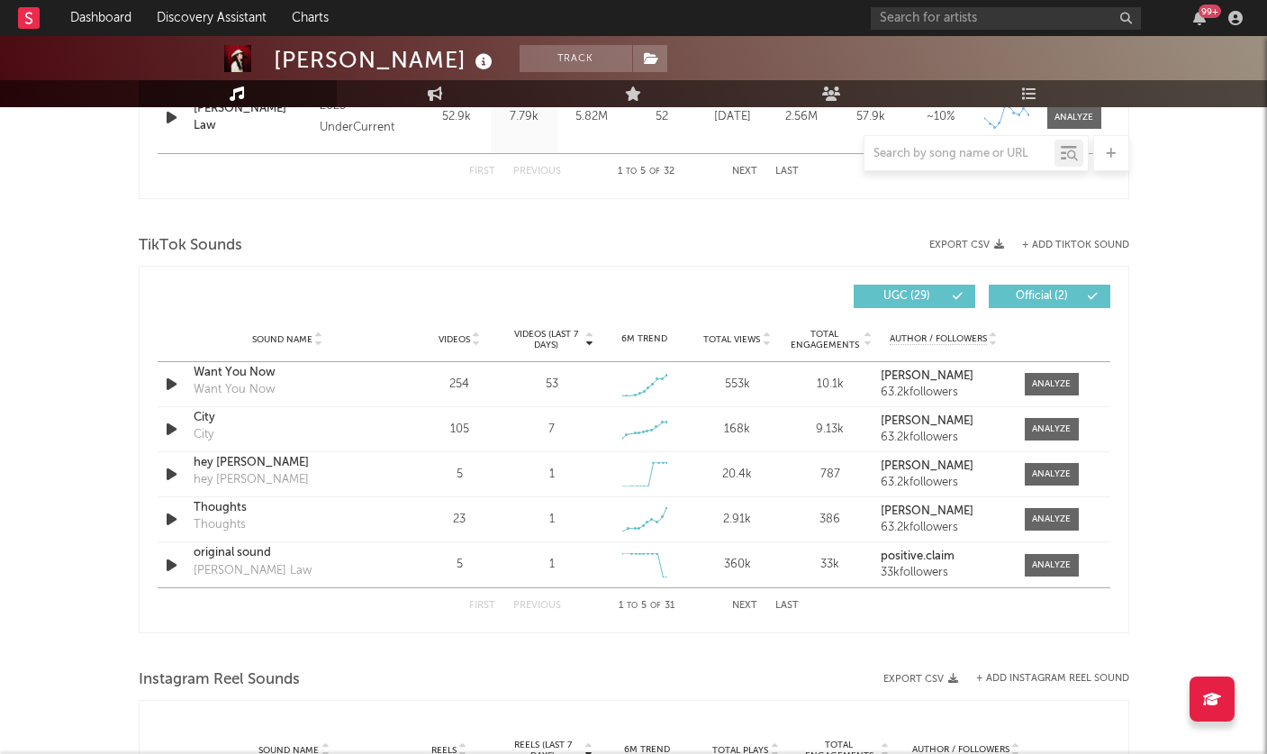
click at [733, 602] on button "Next" at bounding box center [744, 606] width 25 height 10
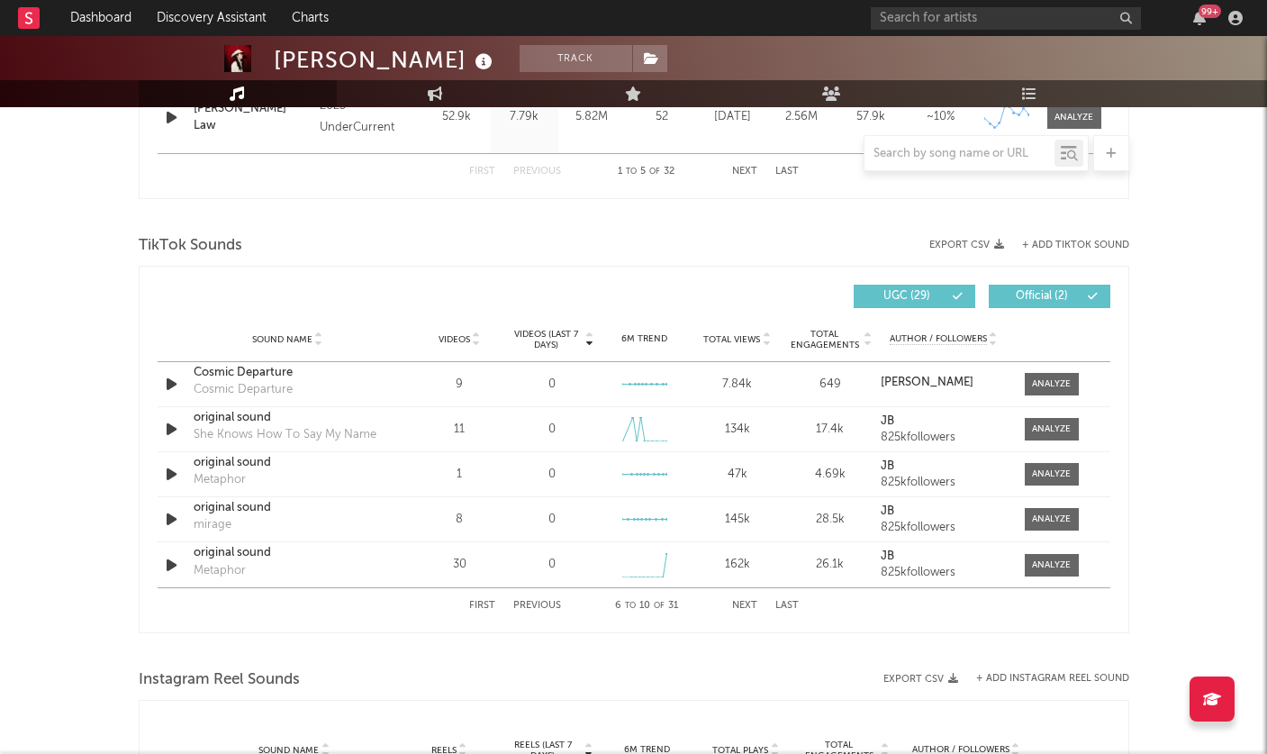
click at [486, 606] on button "First" at bounding box center [482, 606] width 26 height 10
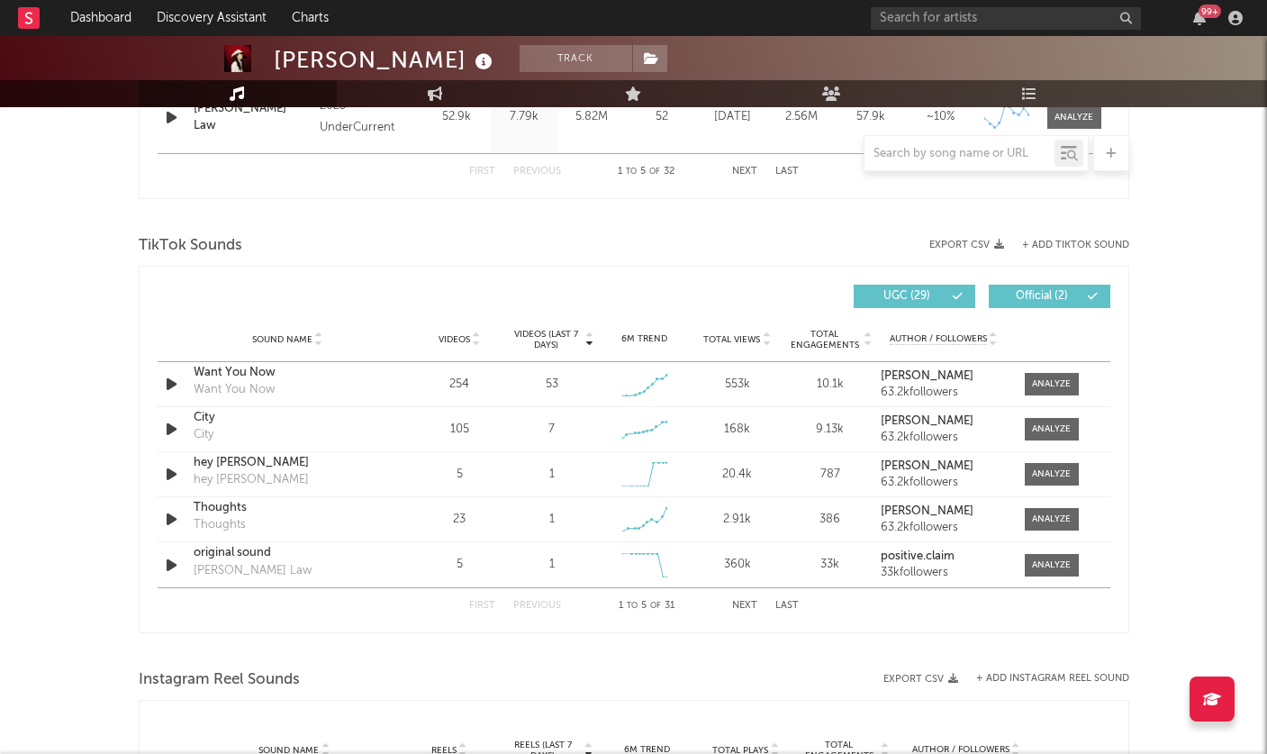
click at [1063, 240] on button "+ Add TikTok Sound" at bounding box center [1075, 245] width 107 height 10
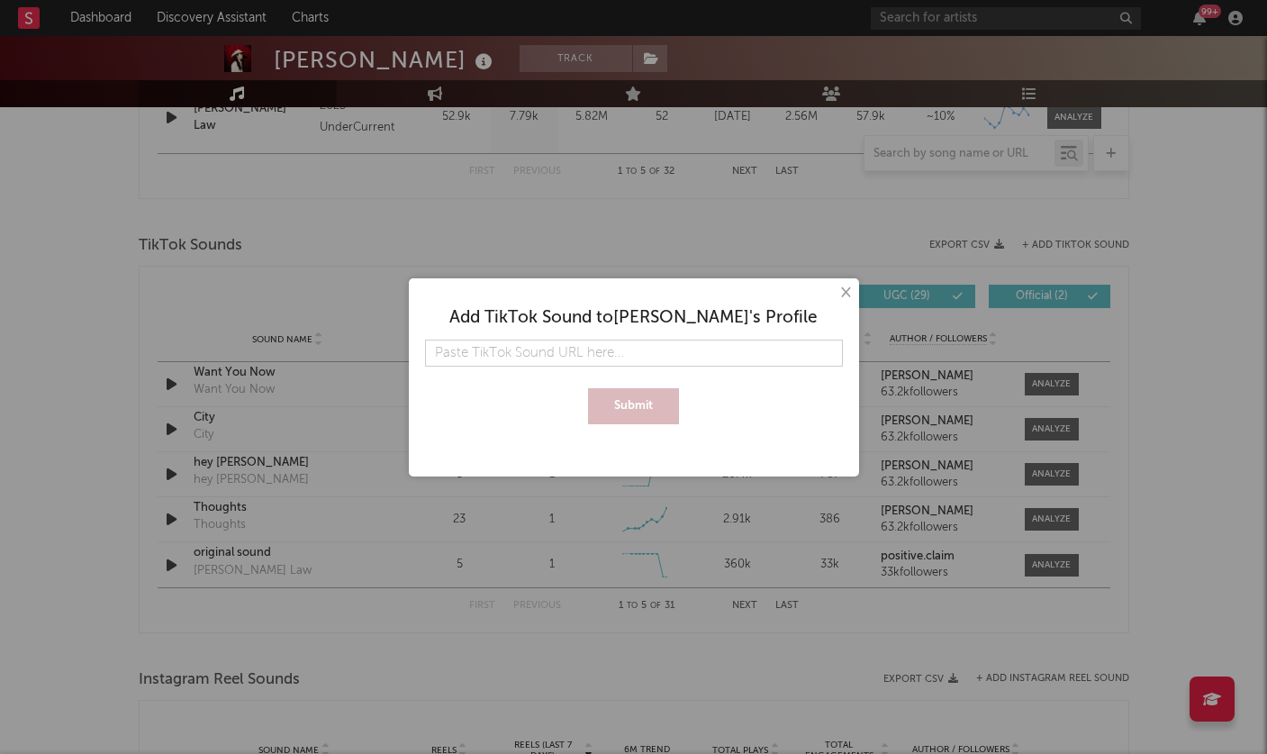
click at [836, 293] on button "×" at bounding box center [845, 293] width 20 height 20
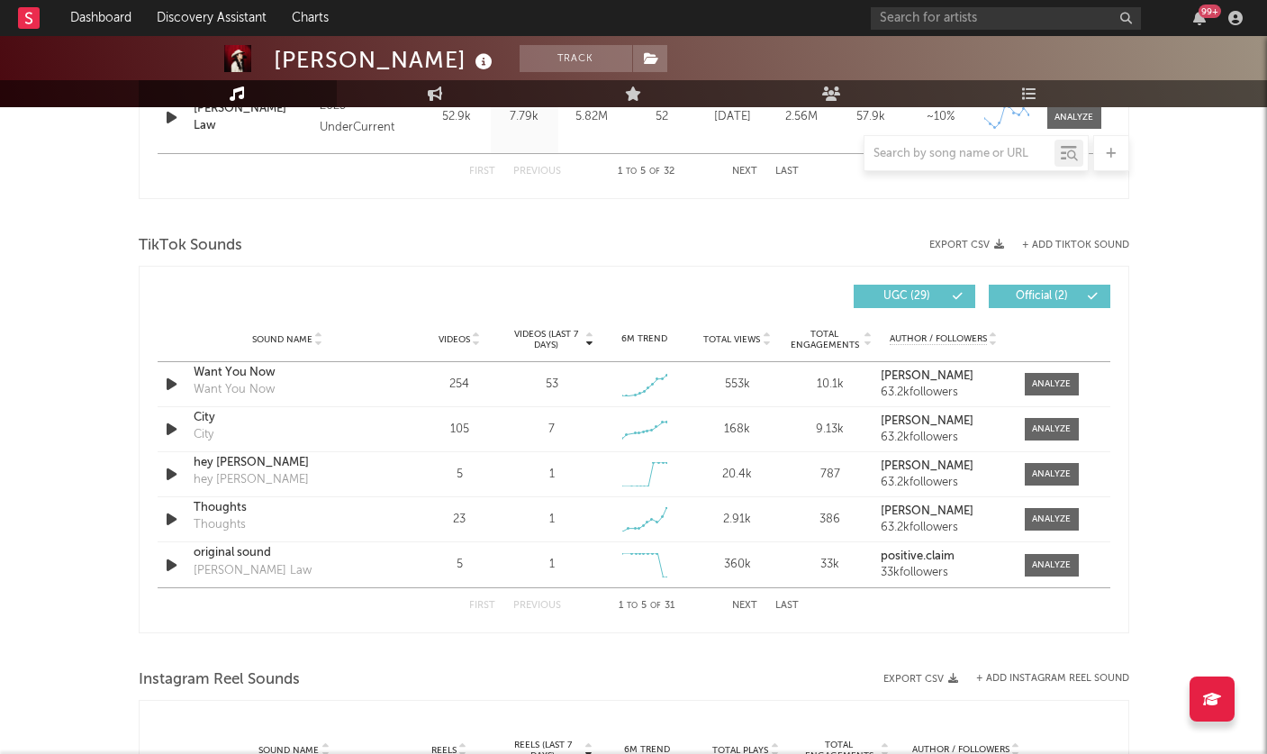
click at [751, 610] on button "Next" at bounding box center [744, 606] width 25 height 10
